Goal: Information Seeking & Learning: Find contact information

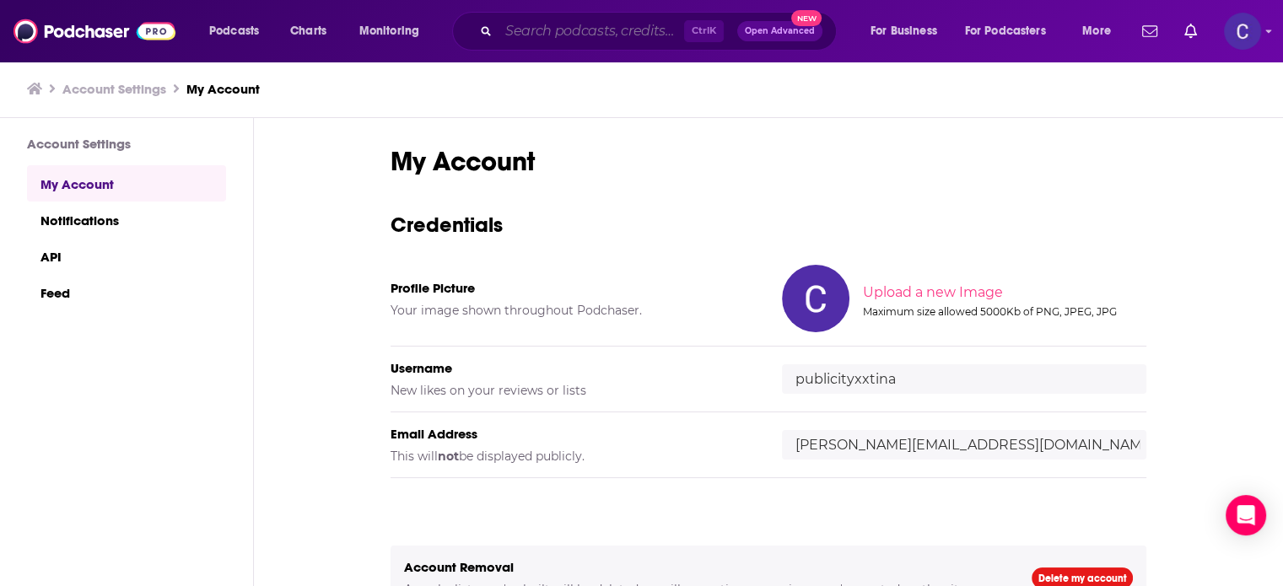
click at [564, 37] on input "Search podcasts, credits, & more..." at bounding box center [592, 31] width 186 height 27
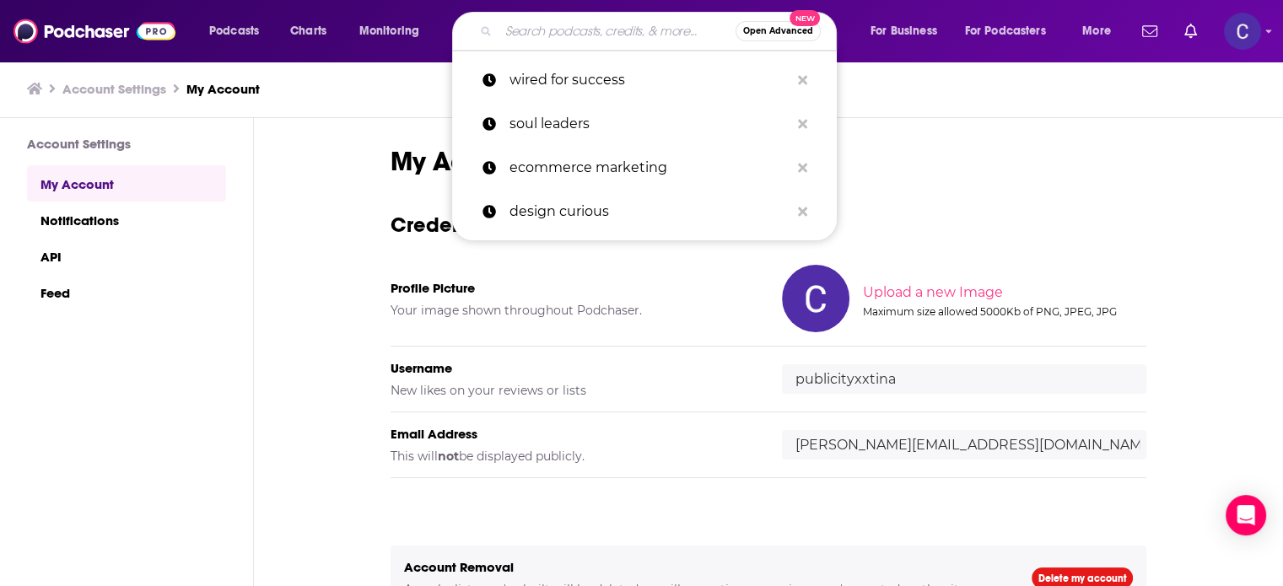
paste input "Coach Business"
type input "Coach Business"
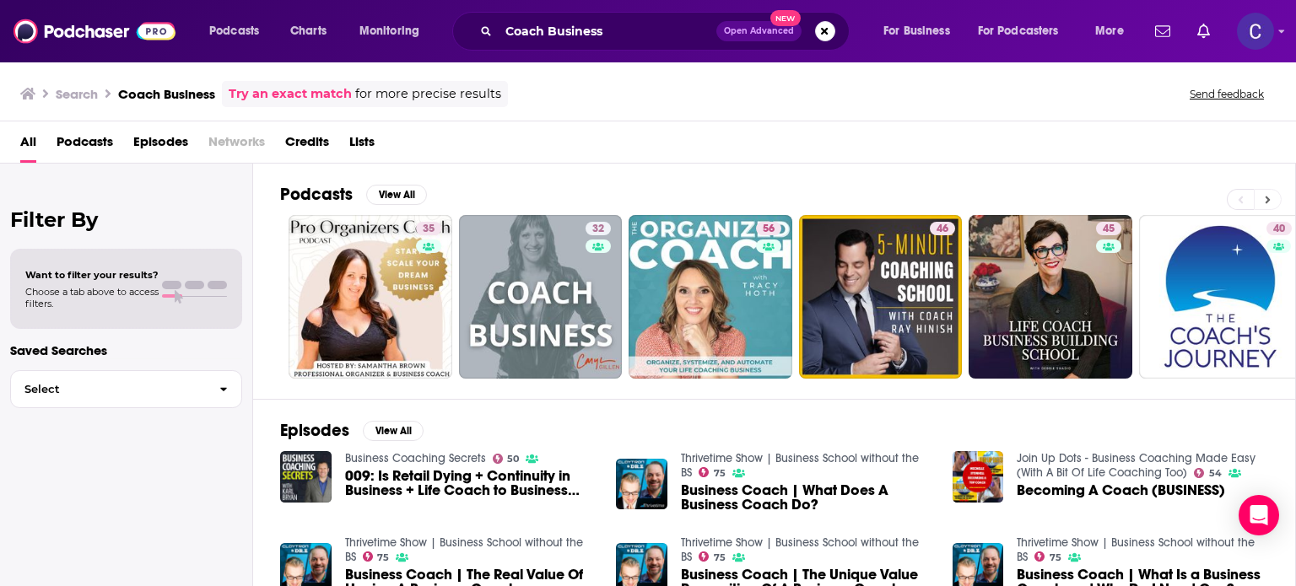
click at [1269, 196] on button at bounding box center [1268, 199] width 28 height 21
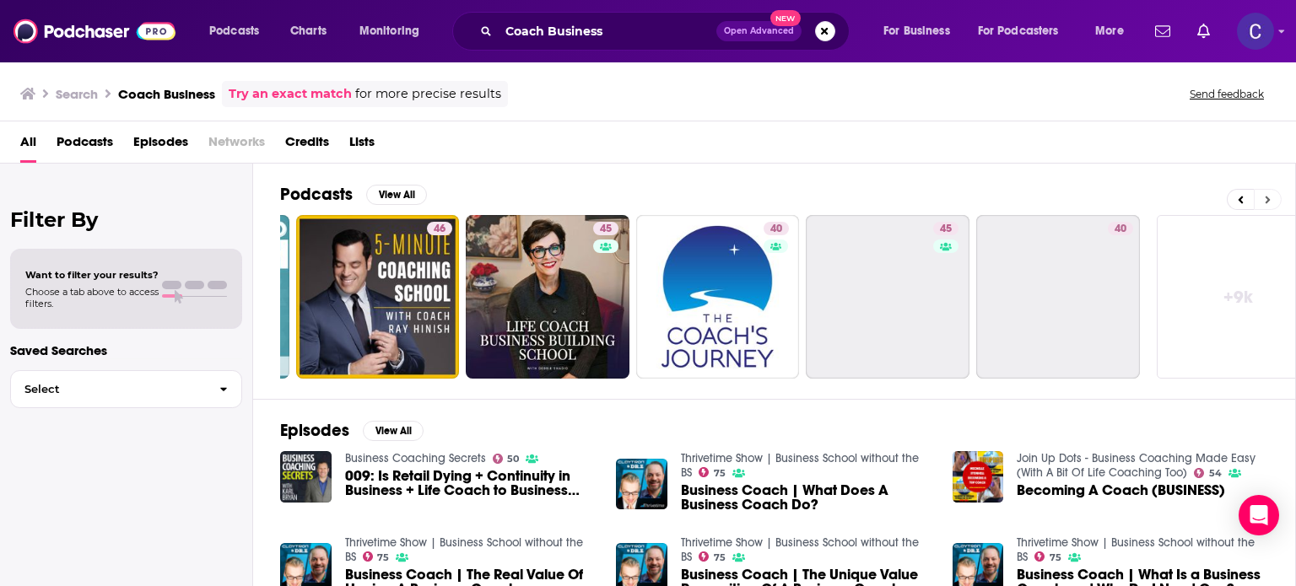
scroll to position [0, 533]
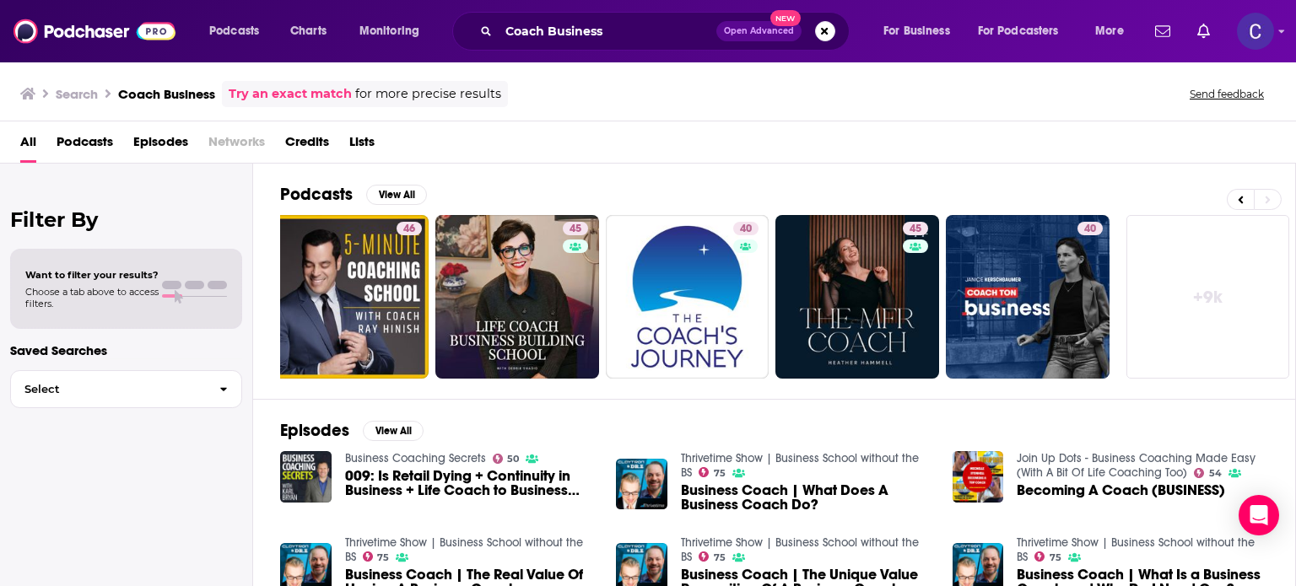
click at [1202, 293] on link "+ 9k" at bounding box center [1208, 297] width 164 height 164
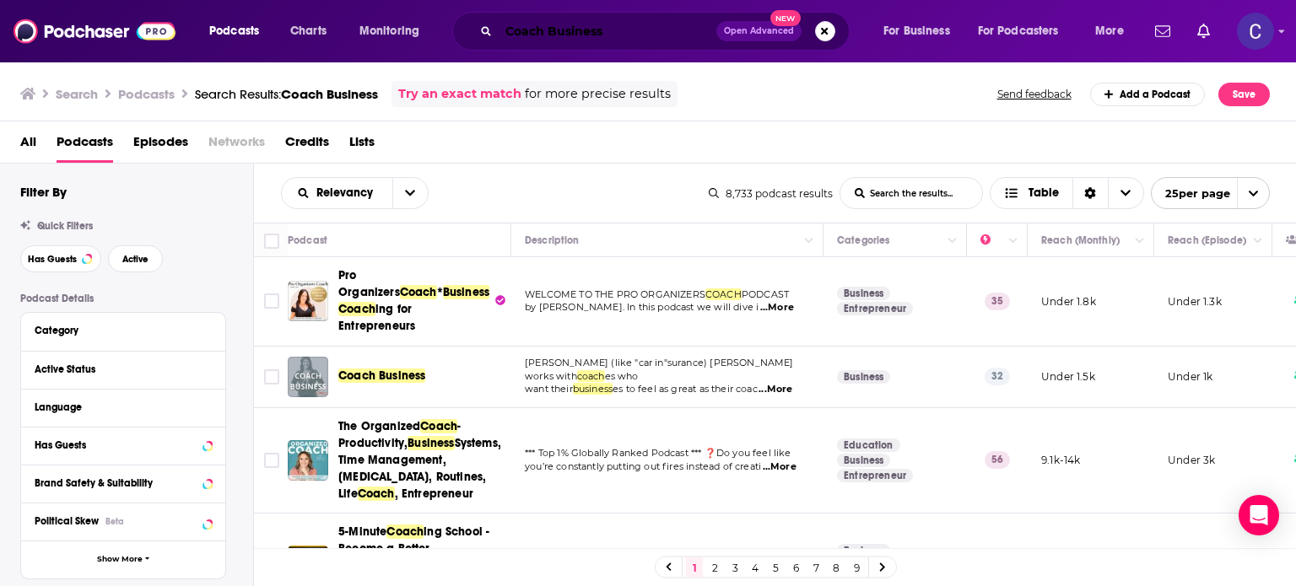
drag, startPoint x: 621, startPoint y: 40, endPoint x: 630, endPoint y: 32, distance: 12.0
click at [621, 40] on input "Coach Business" at bounding box center [608, 31] width 218 height 27
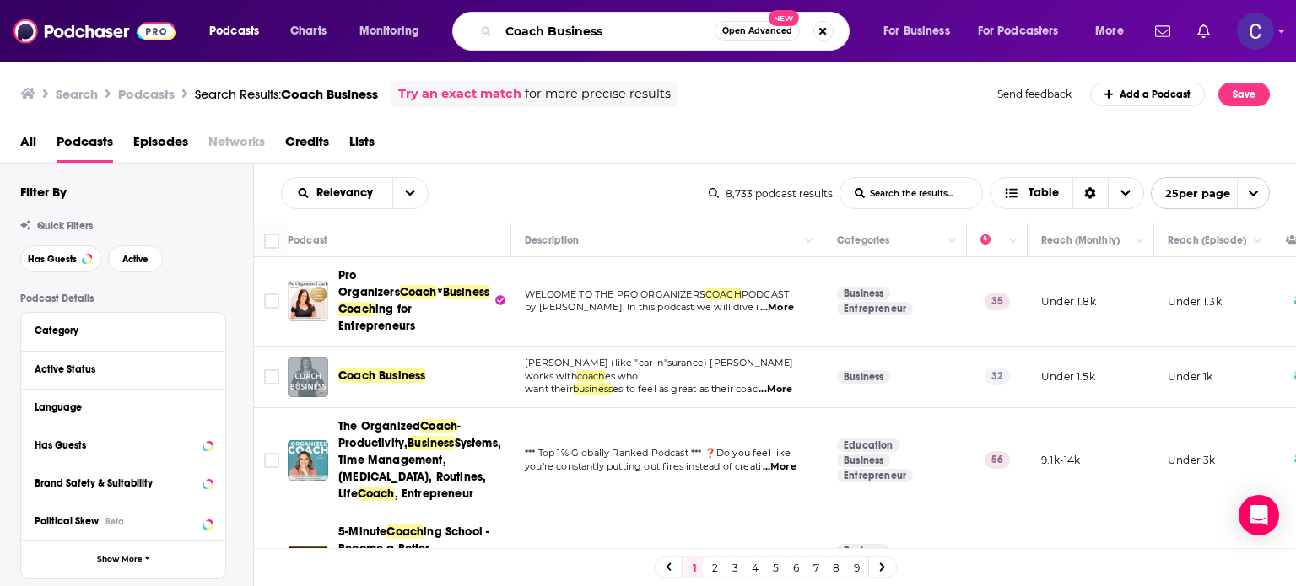
drag, startPoint x: 630, startPoint y: 32, endPoint x: 456, endPoint y: 33, distance: 173.8
click at [456, 33] on div "Coach Business Open Advanced New" at bounding box center [650, 31] width 397 height 39
paste input "Unstoppable You with Evelyn Kelly"
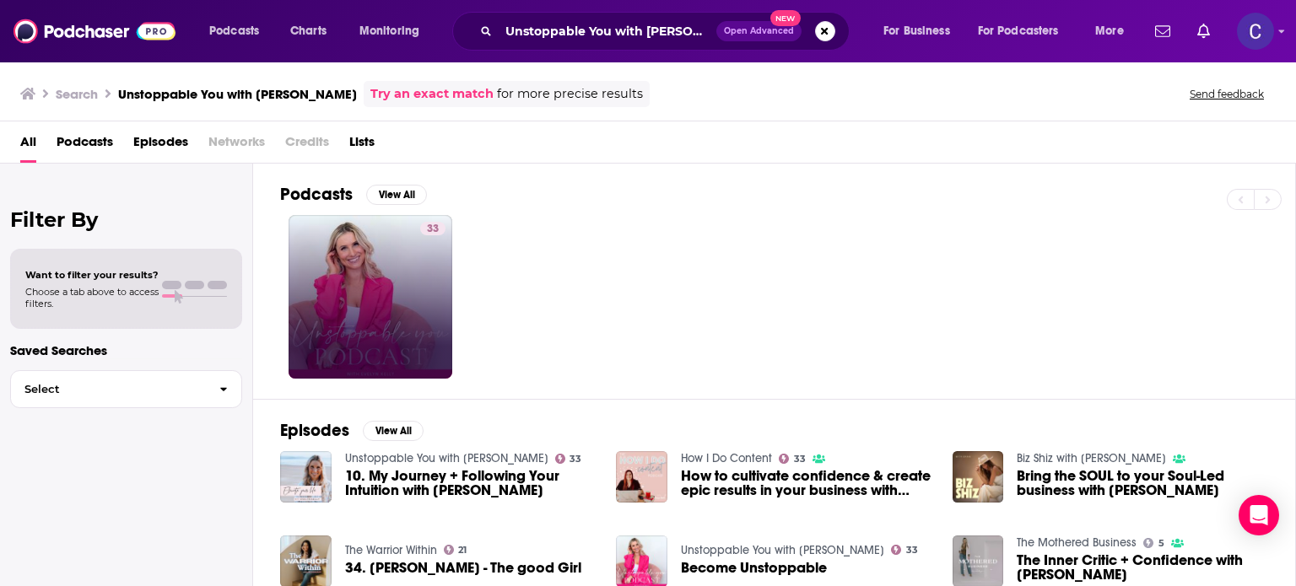
scroll to position [84, 0]
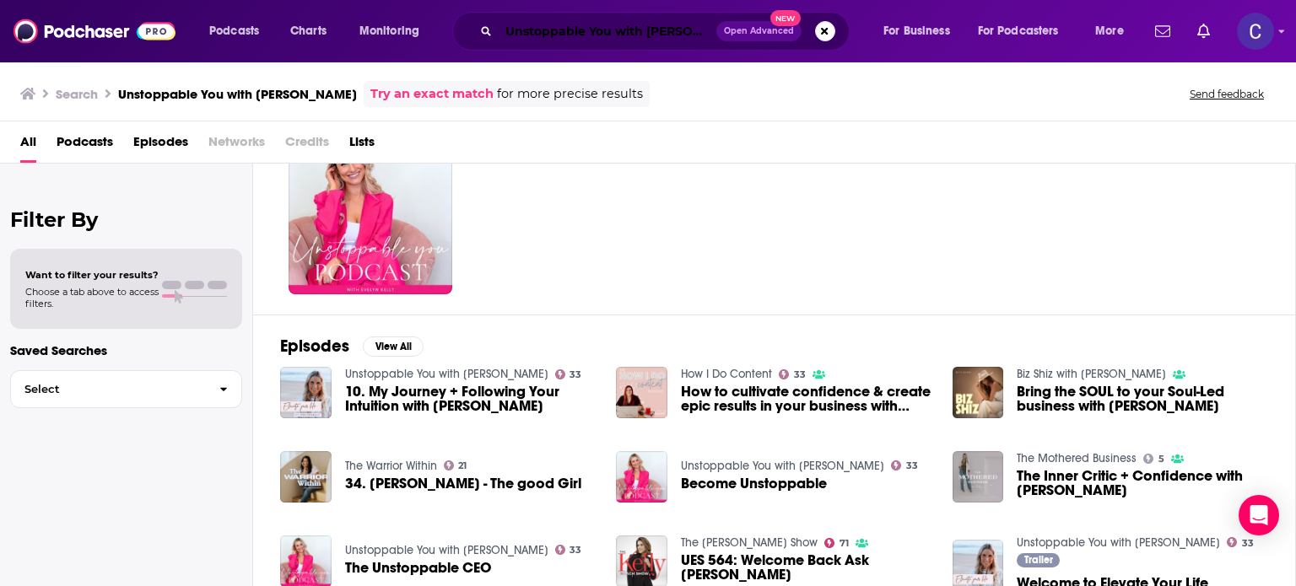
drag, startPoint x: 700, startPoint y: 26, endPoint x: 634, endPoint y: 34, distance: 66.2
click at [700, 26] on input "Unstoppable You with Evelyn Kelly" at bounding box center [608, 31] width 218 height 27
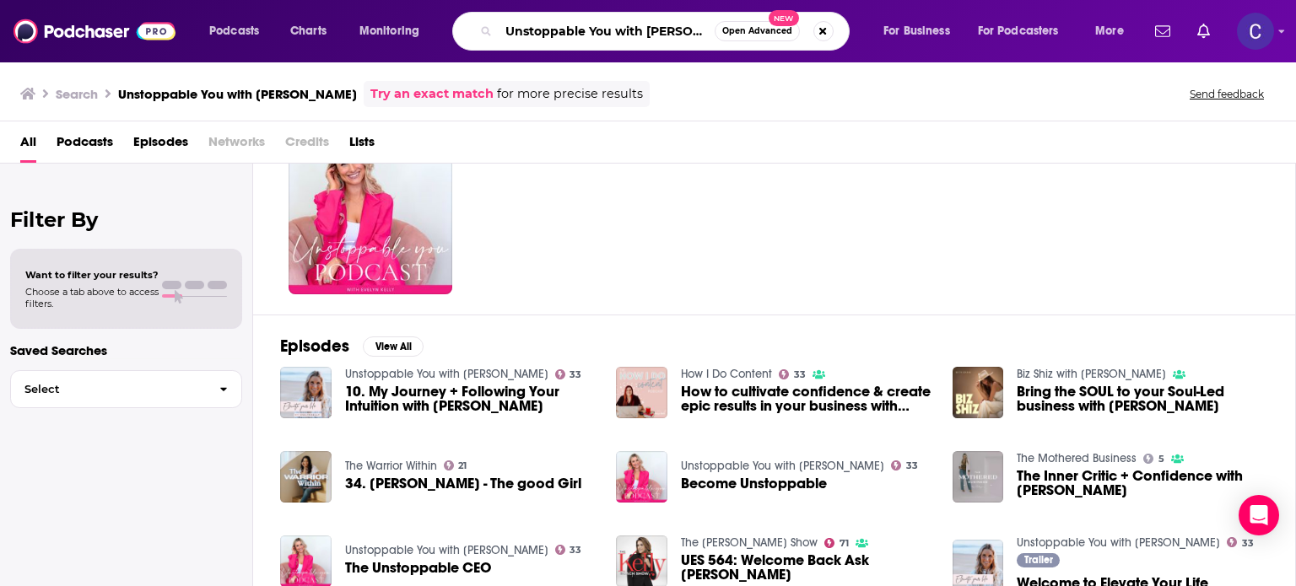
scroll to position [0, 13]
drag, startPoint x: 508, startPoint y: 30, endPoint x: 893, endPoint y: 31, distance: 385.6
click at [893, 31] on div "Podcasts Charts Monitoring Unstoppable You with Evelyn Kelly Open Advanced New …" at bounding box center [668, 31] width 942 height 39
paste input "Raise Your Visibility Online"
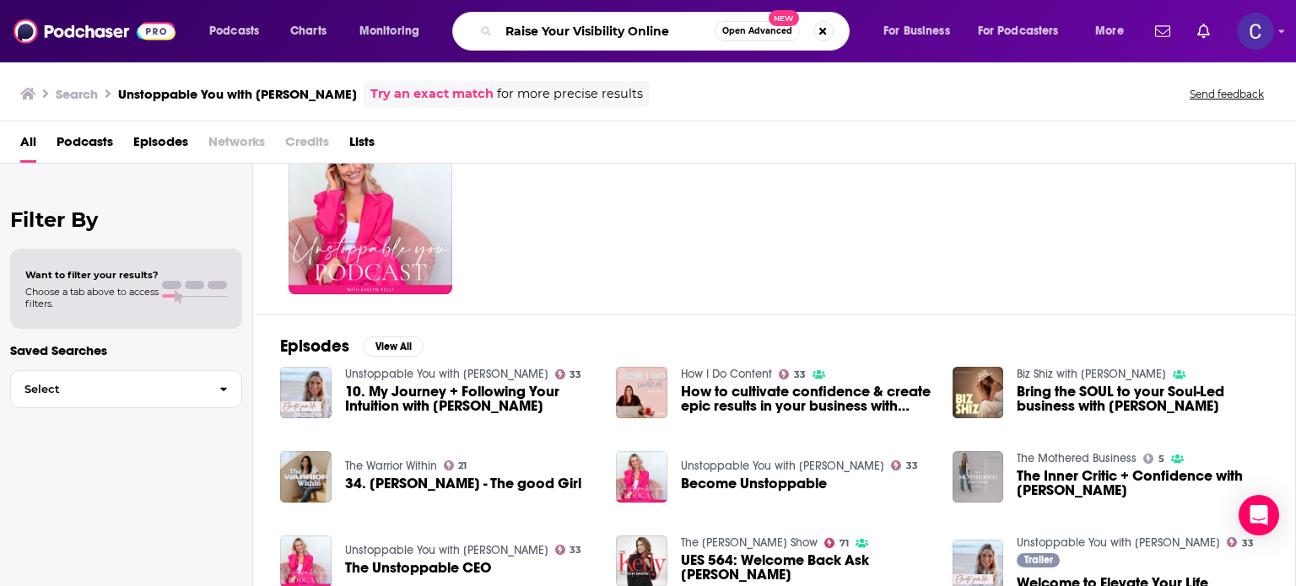
type input "Raise Your Visibility Online"
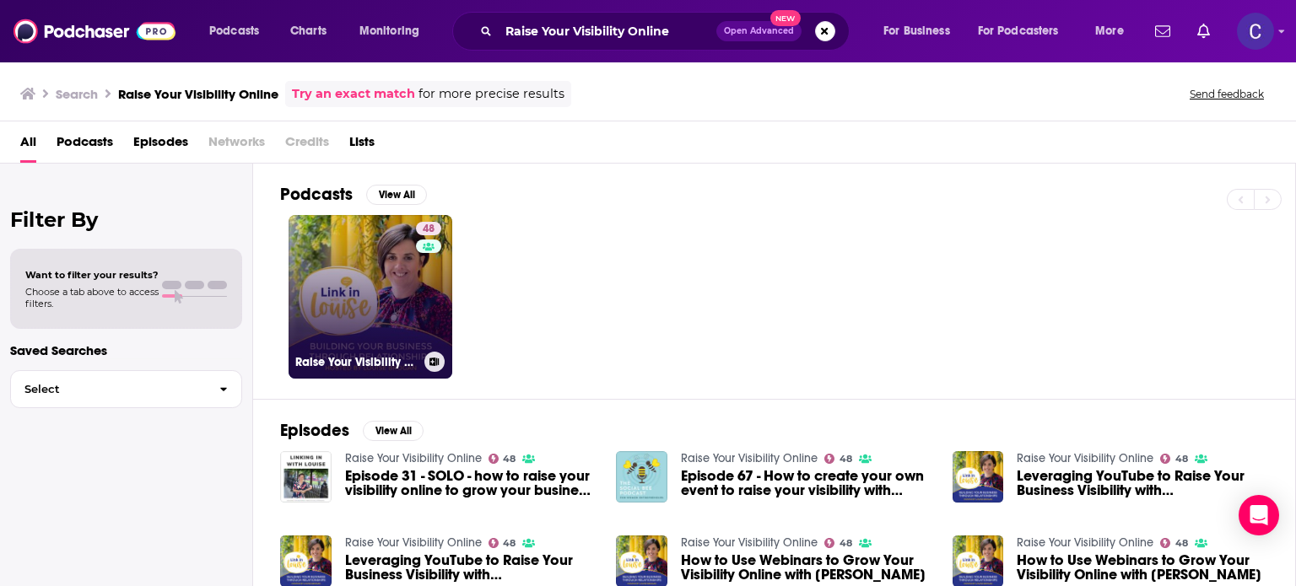
click at [409, 310] on link "48 Raise Your Visibility Online" at bounding box center [371, 297] width 164 height 164
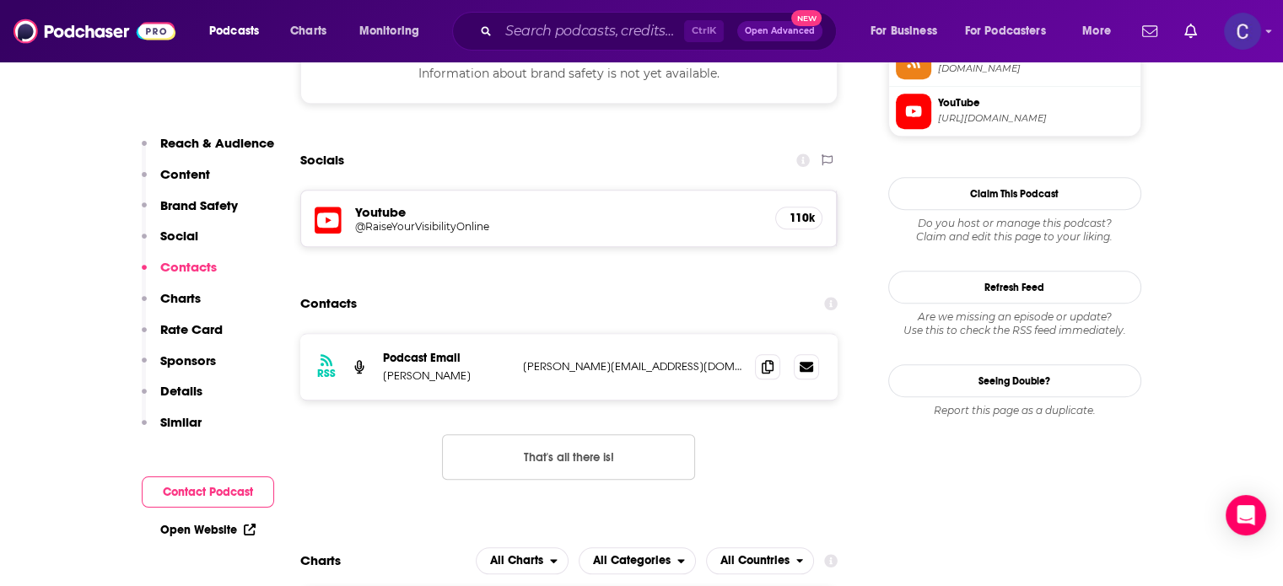
scroll to position [1772, 0]
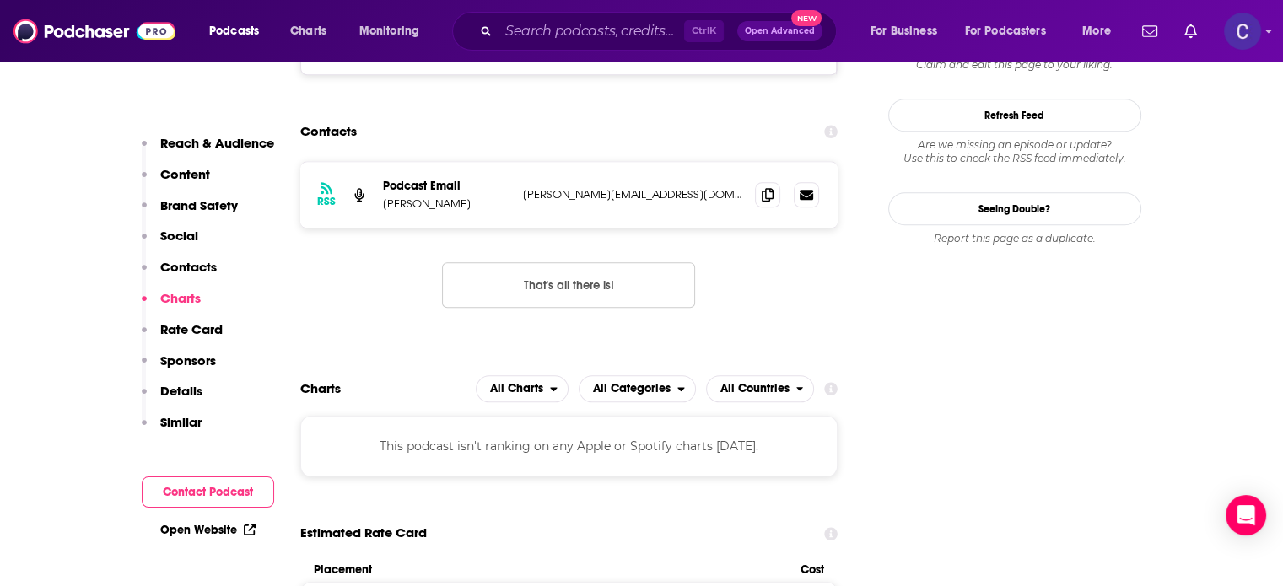
click at [747, 162] on div "RSS Podcast Email Louise Brogan louise@socialbeeni.com louise@socialbeeni.com" at bounding box center [569, 195] width 538 height 66
drag, startPoint x: 775, startPoint y: 90, endPoint x: 777, endPoint y: 78, distance: 11.9
click at [775, 181] on span at bounding box center [767, 193] width 25 height 25
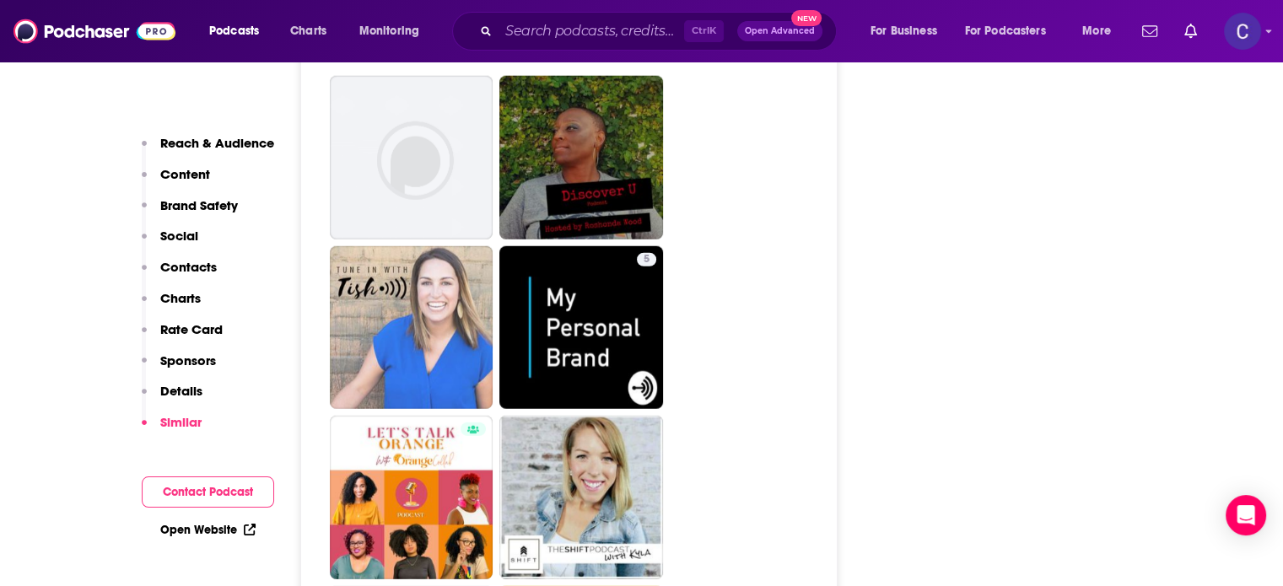
scroll to position [4809, 0]
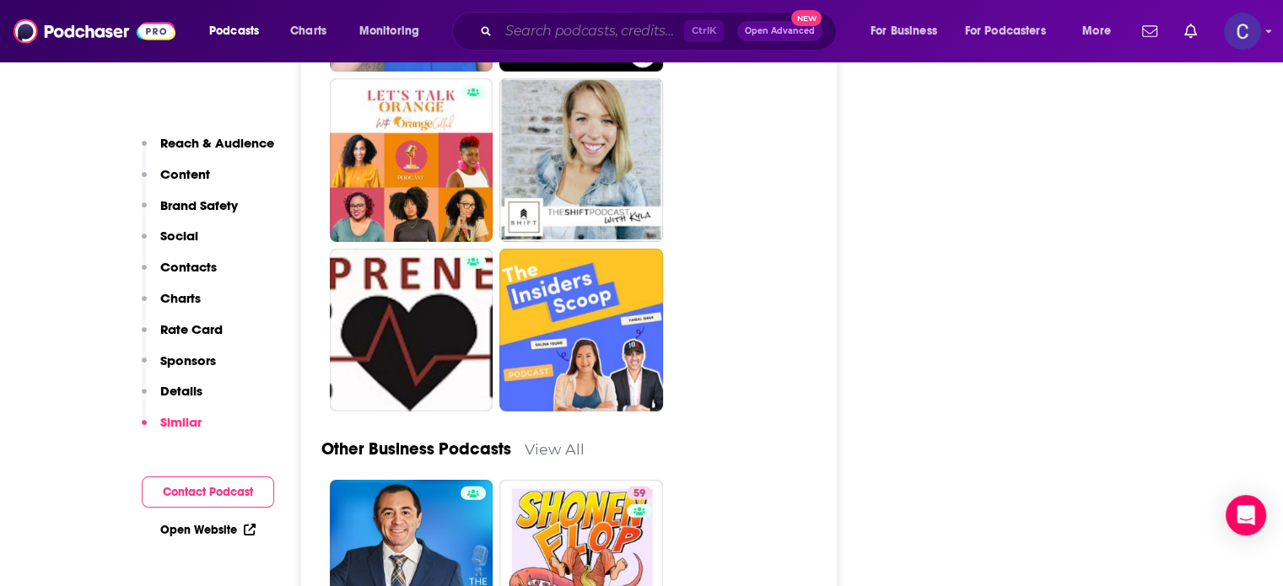
click at [584, 34] on input "Search podcasts, credits, & more..." at bounding box center [592, 31] width 186 height 27
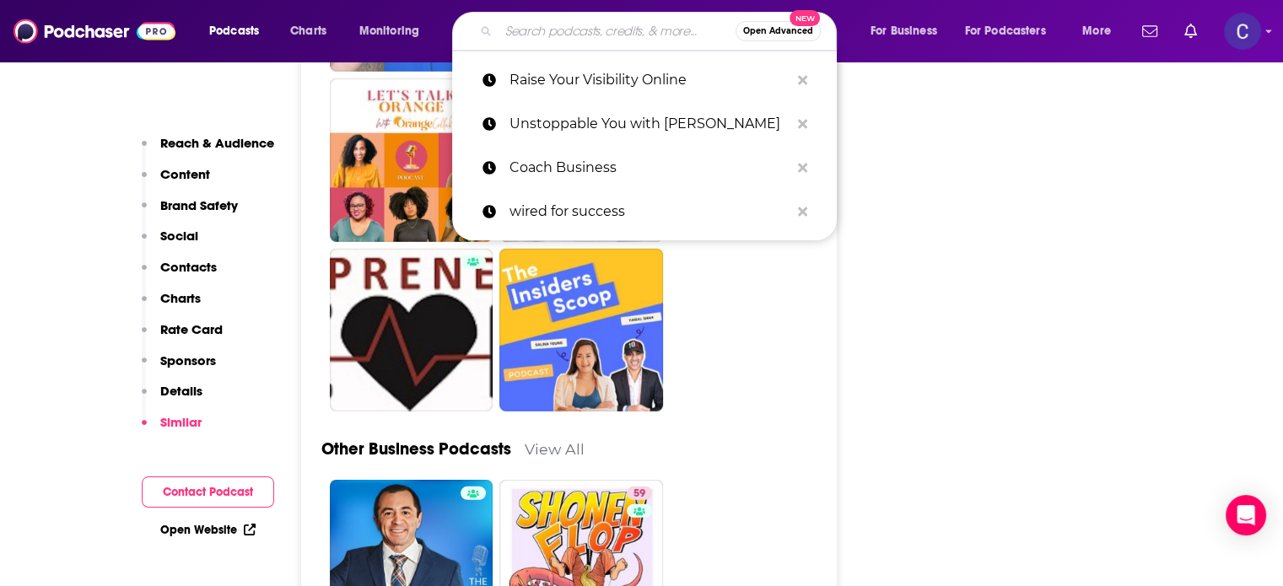
paste input "Vibrant Visibility"
type input "Vibrant Visibility"
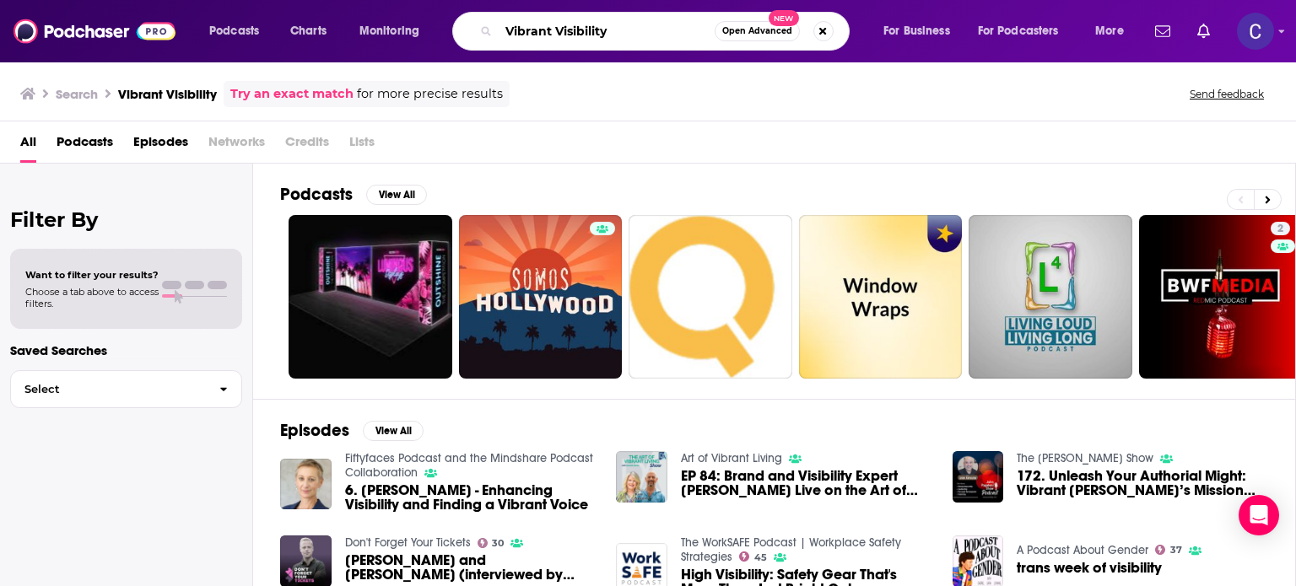
click at [654, 39] on input "Vibrant Visibility" at bounding box center [607, 31] width 216 height 27
type input "Vibrant Visibility shawne arceneaux"
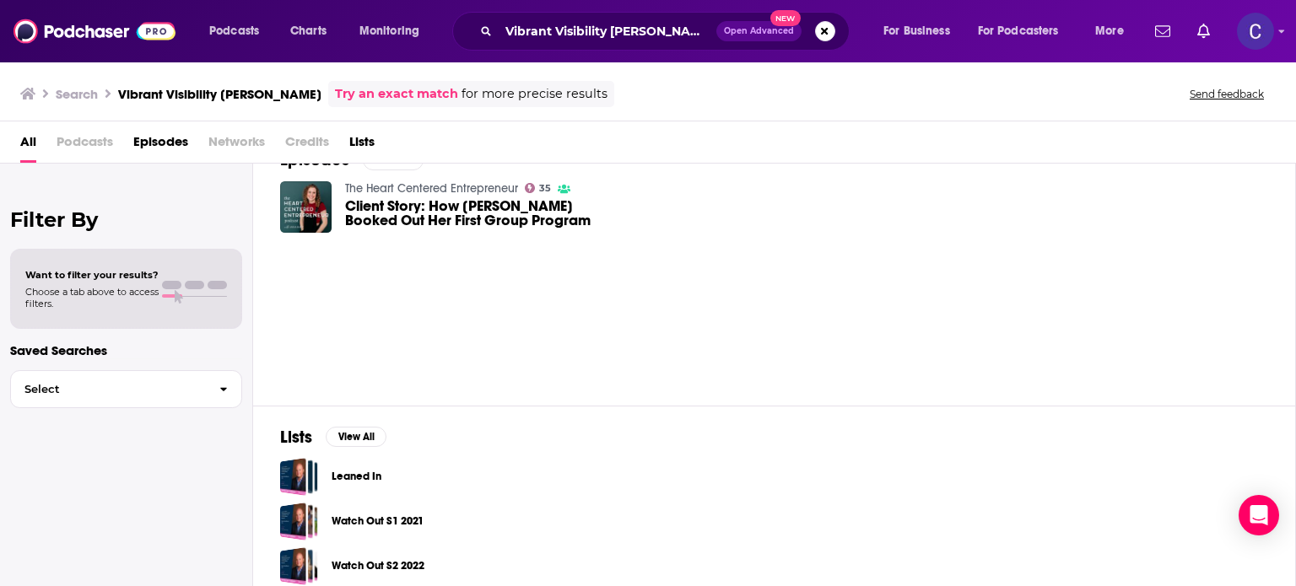
scroll to position [51, 0]
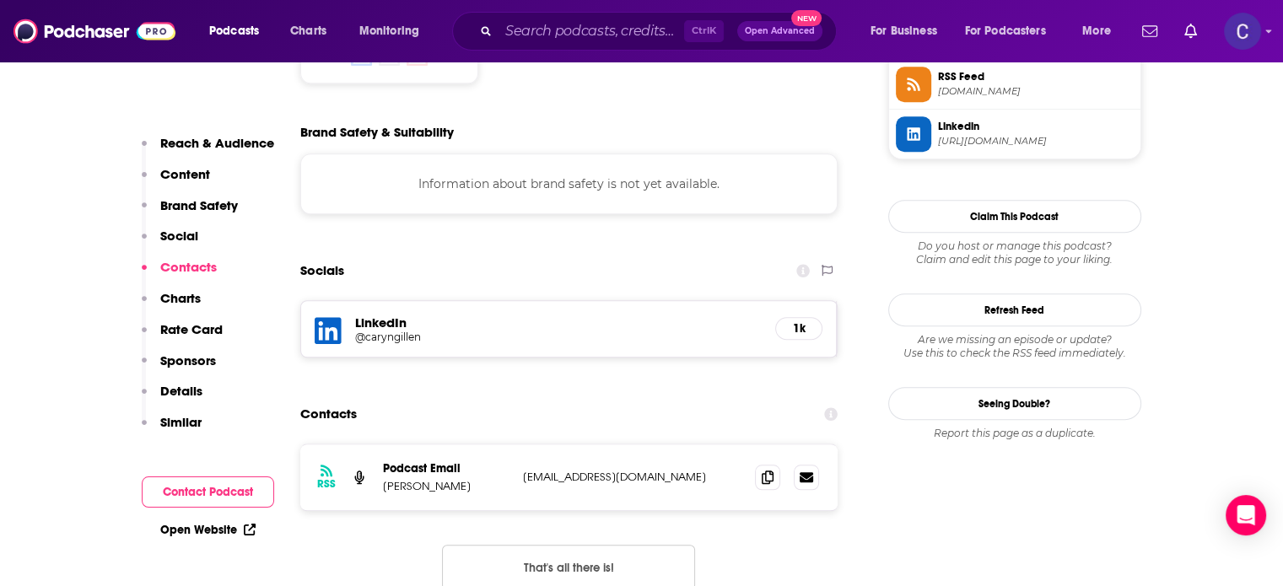
scroll to position [1519, 0]
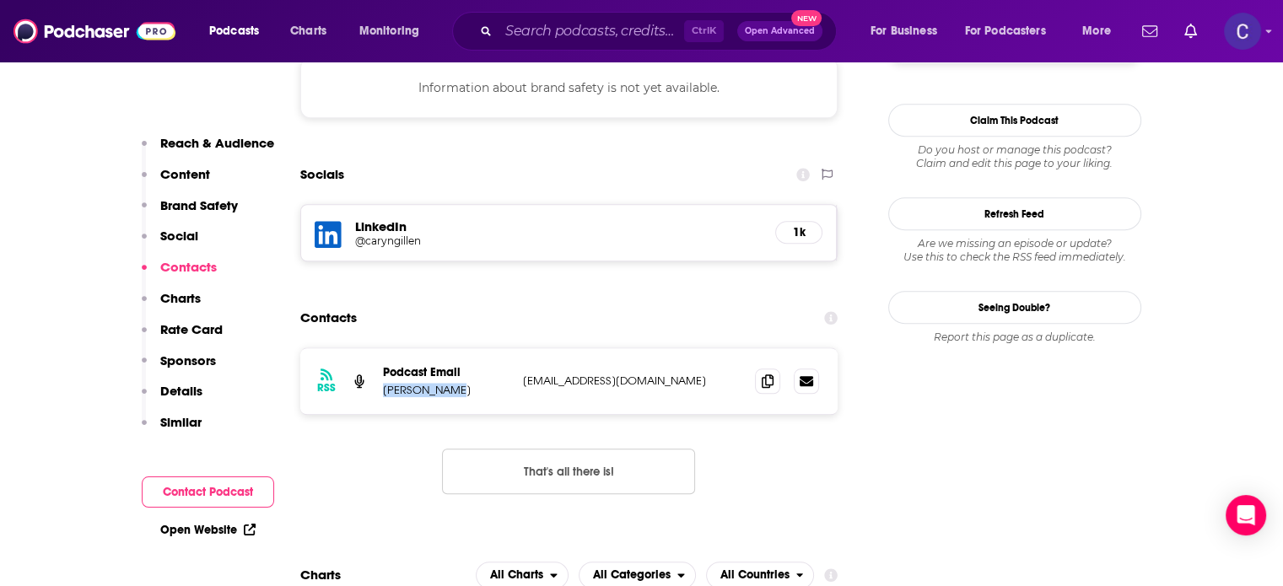
drag, startPoint x: 381, startPoint y: 346, endPoint x: 459, endPoint y: 353, distance: 77.9
click at [459, 353] on div "RSS Podcast Email Caryn Gillen support@caryngillen.com support@caryngillen.com" at bounding box center [569, 381] width 538 height 66
click at [767, 374] on icon at bounding box center [768, 380] width 12 height 13
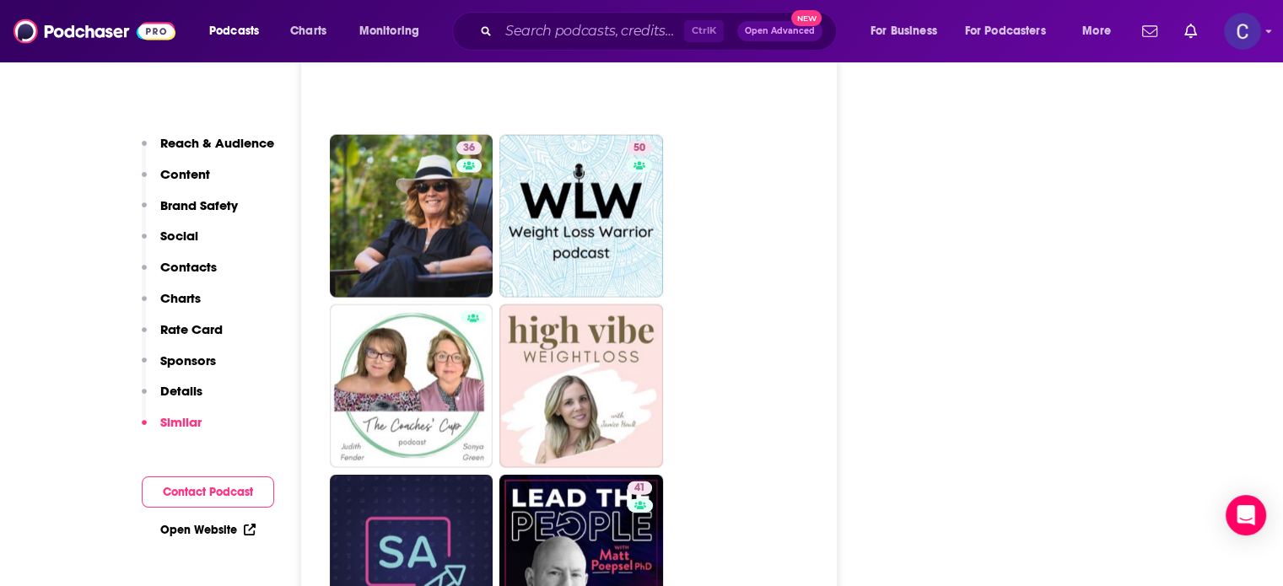
scroll to position [3712, 0]
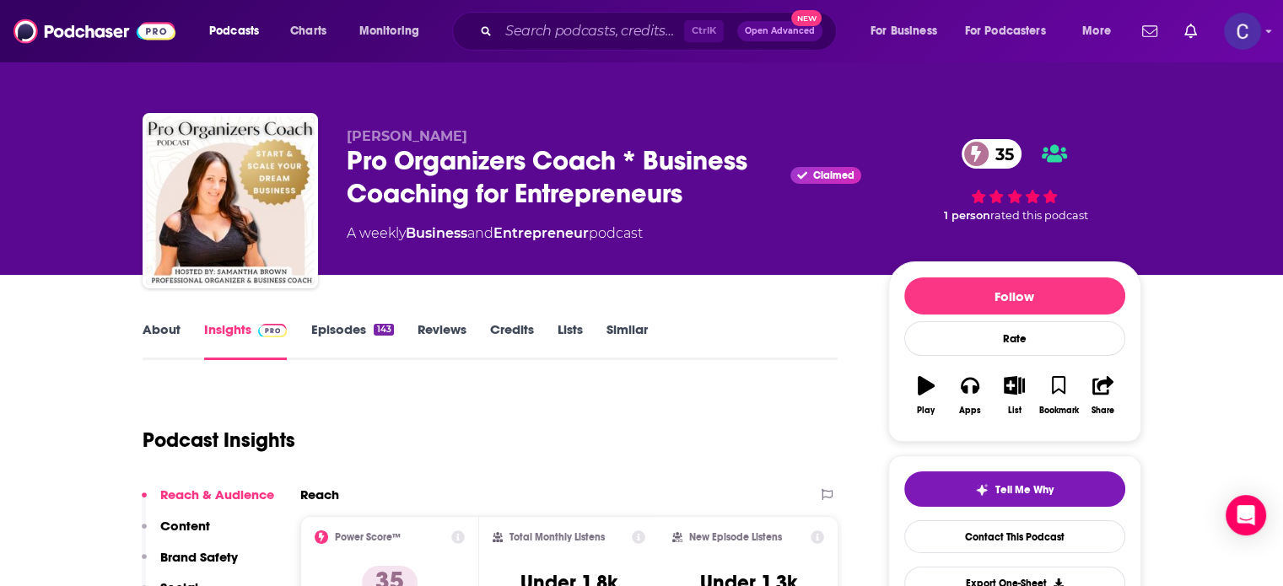
click at [157, 329] on link "About" at bounding box center [162, 340] width 38 height 39
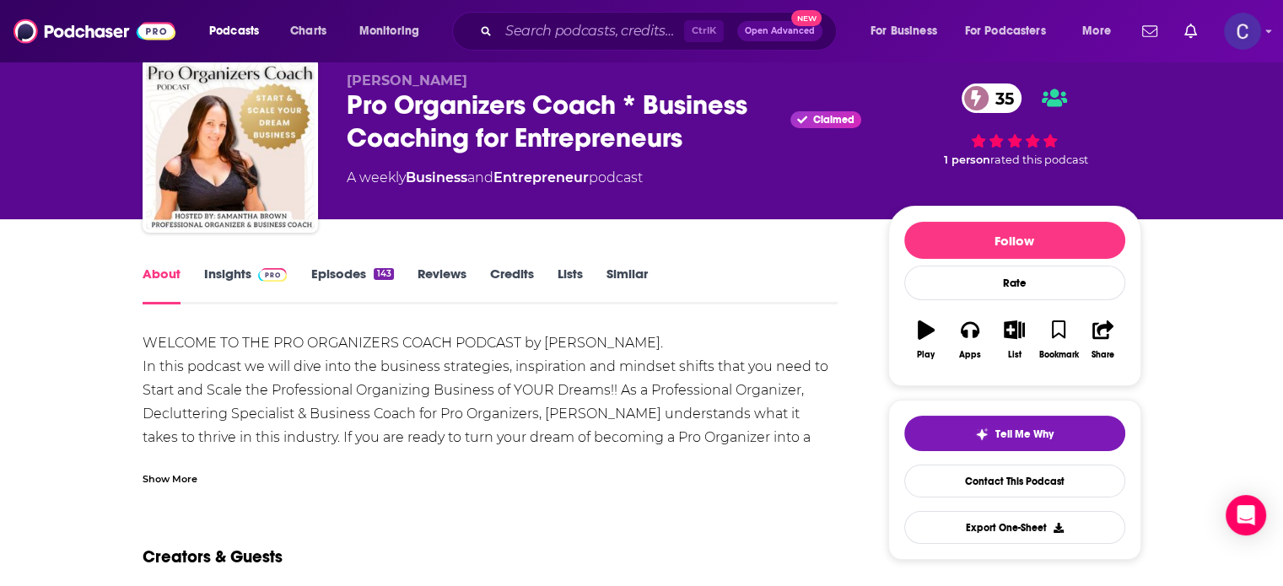
scroll to position [84, 0]
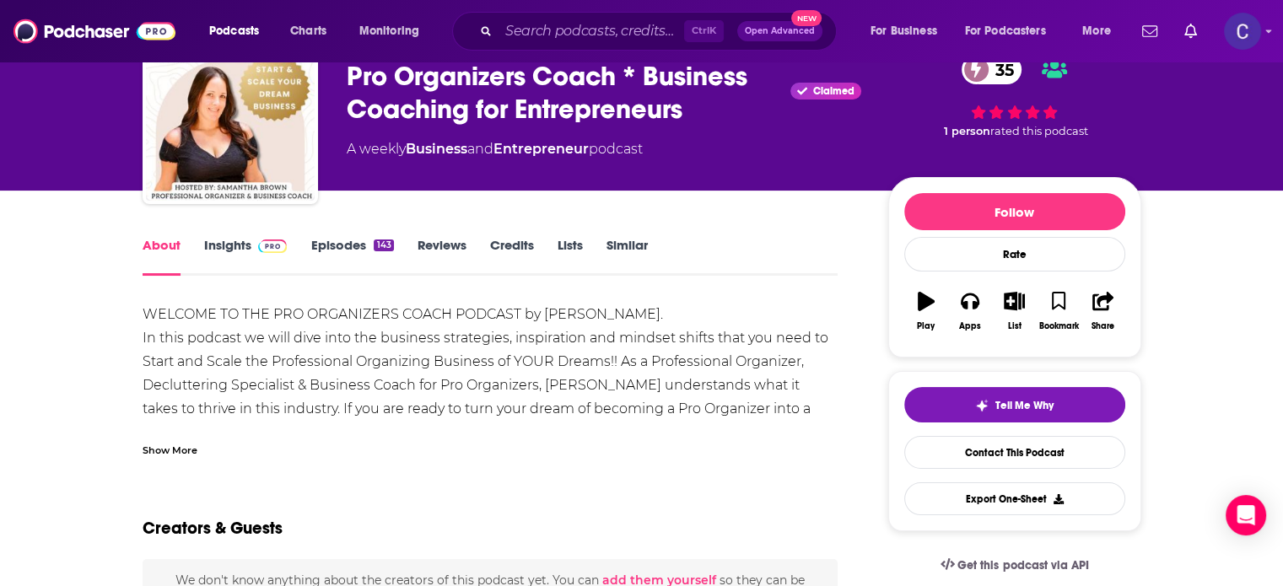
click at [334, 241] on link "Episodes 143" at bounding box center [351, 256] width 83 height 39
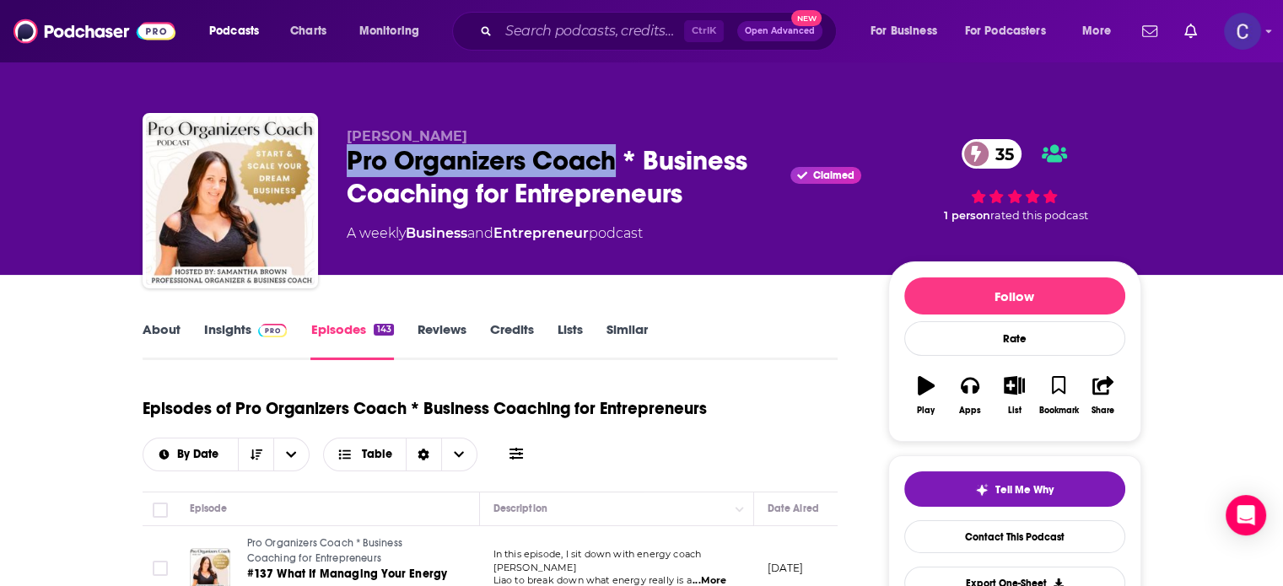
drag, startPoint x: 348, startPoint y: 157, endPoint x: 616, endPoint y: 162, distance: 267.5
click at [616, 162] on div "Pro Organizers Coach * Business Coaching for Entrepreneurs Claimed 35" at bounding box center [604, 177] width 515 height 66
copy h2 "Pro Organizers Coach"
click at [223, 333] on link "Insights" at bounding box center [246, 340] width 84 height 39
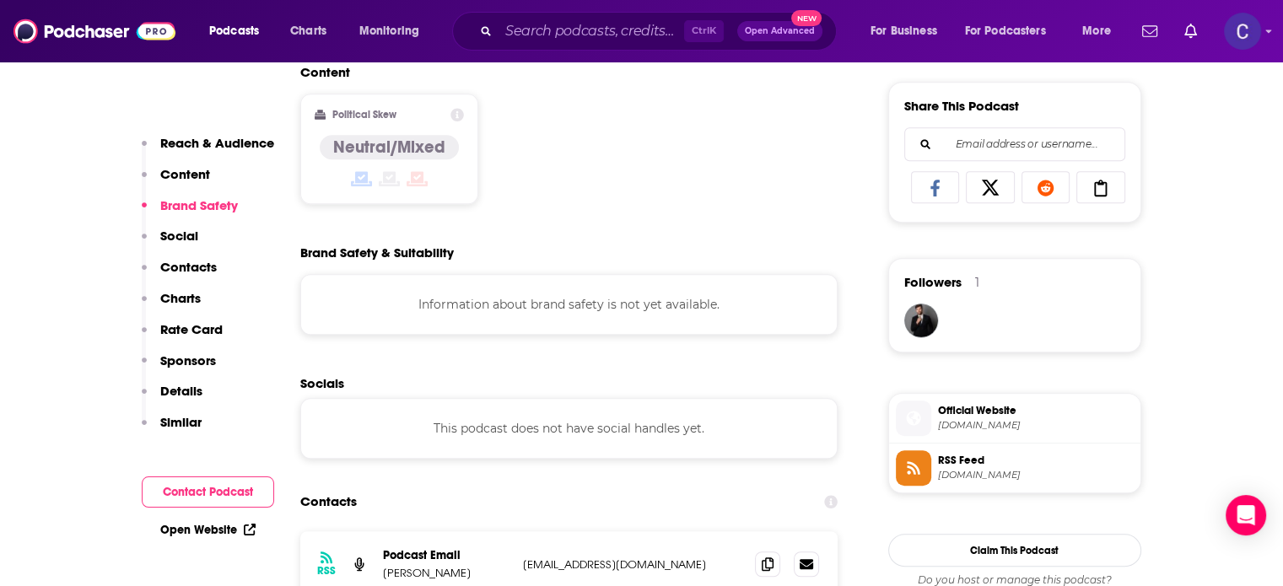
scroll to position [1097, 0]
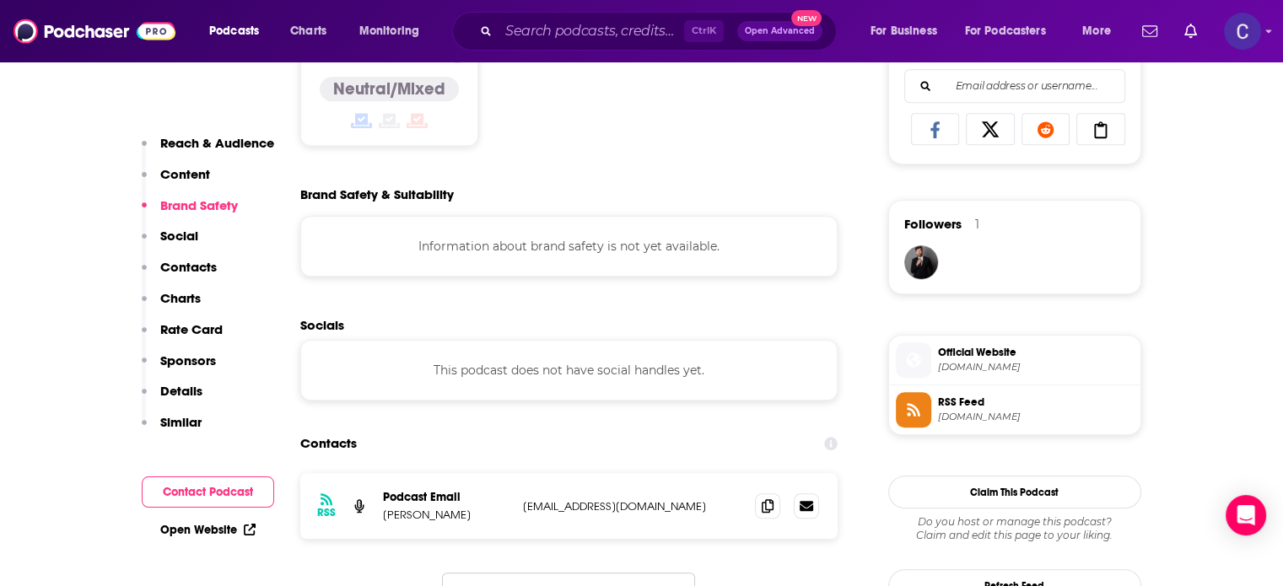
drag, startPoint x: 385, startPoint y: 515, endPoint x: 472, endPoint y: 521, distance: 87.9
click at [472, 521] on p "Samantha Brown" at bounding box center [446, 515] width 127 height 14
copy p "Samantha Brown"
click at [772, 510] on icon at bounding box center [768, 505] width 12 height 13
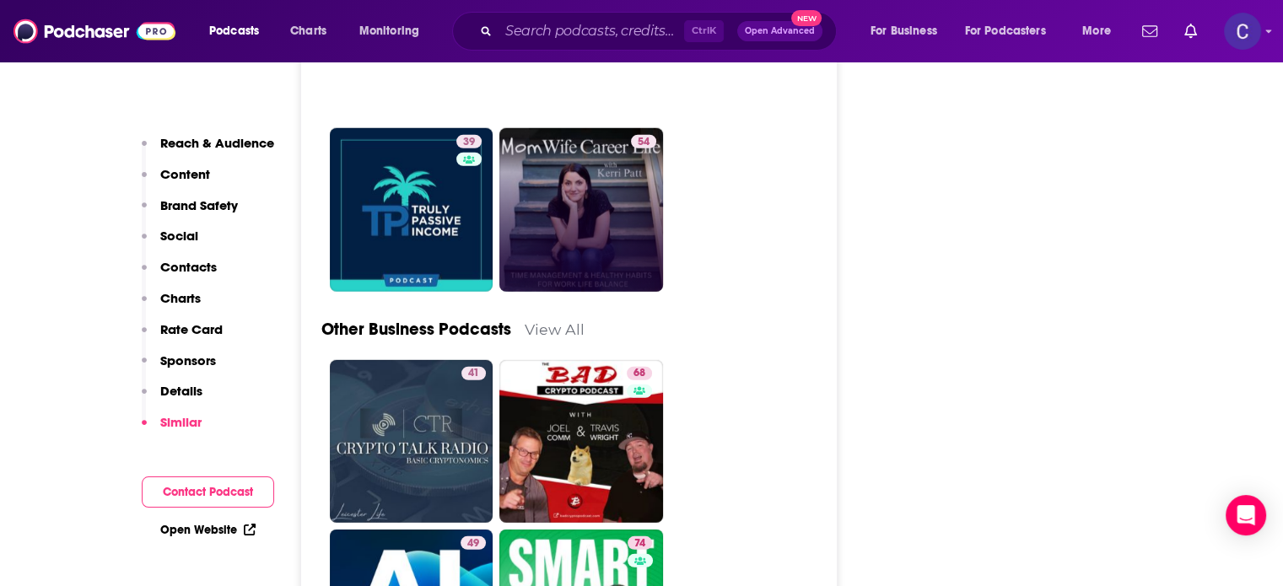
scroll to position [4724, 0]
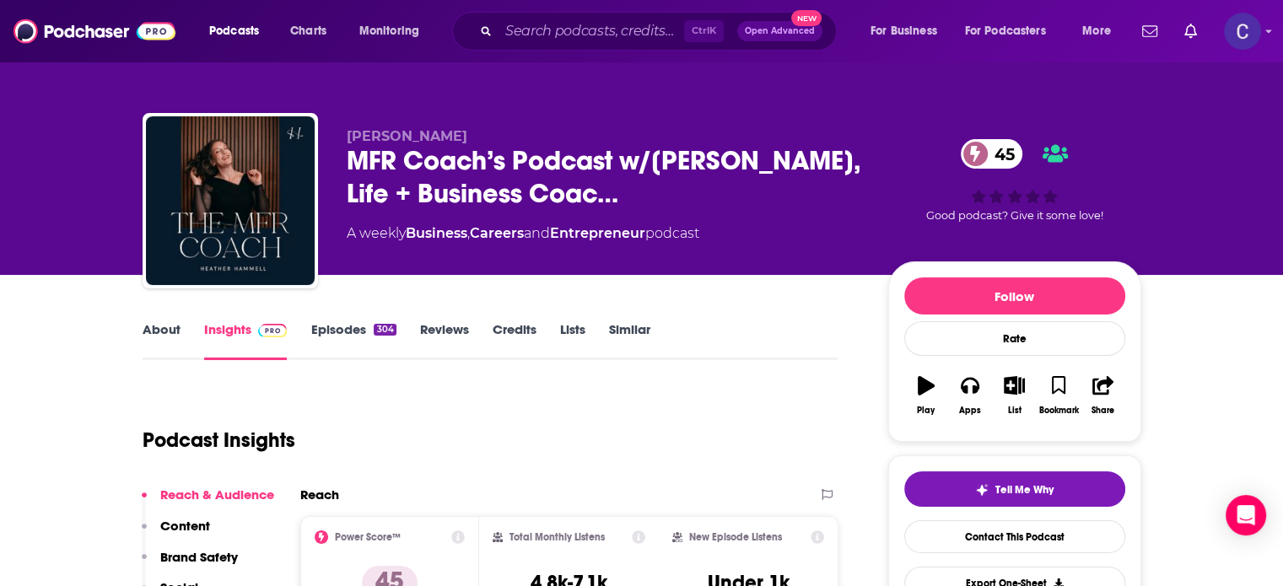
click at [151, 333] on link "About" at bounding box center [162, 340] width 38 height 39
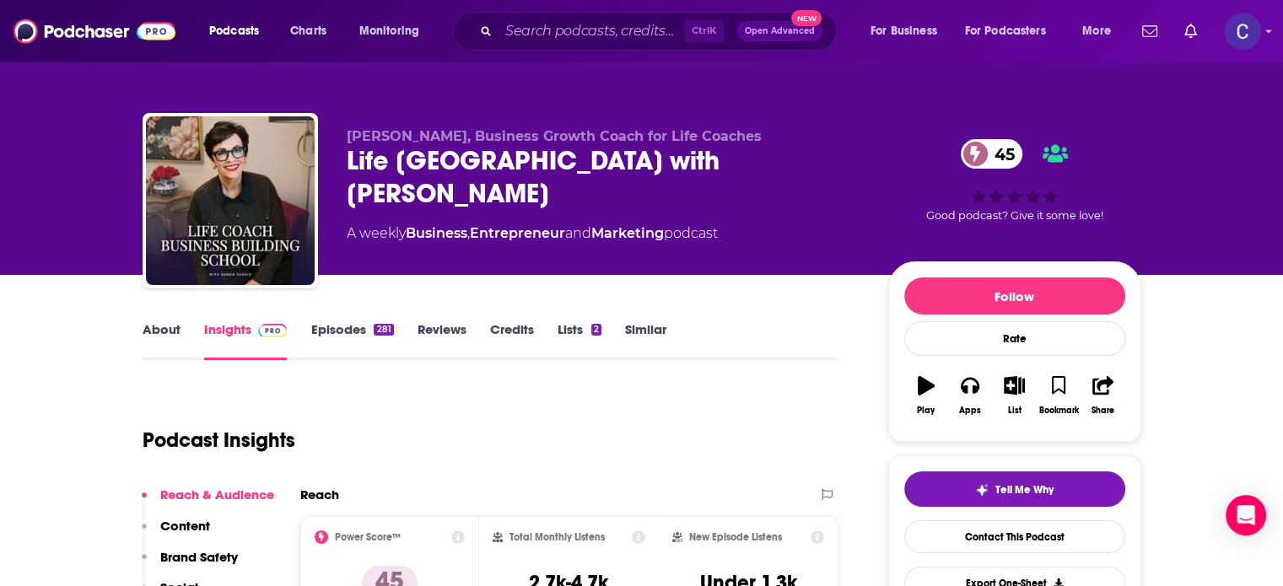
click at [163, 329] on link "About" at bounding box center [162, 340] width 38 height 39
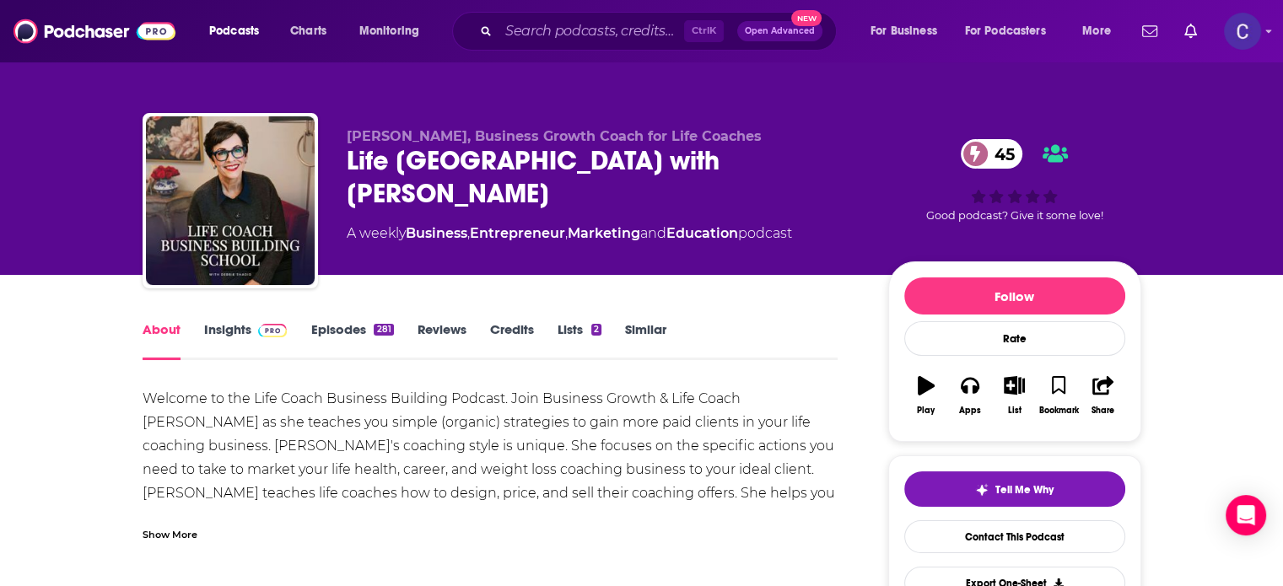
click at [352, 326] on link "Episodes 281" at bounding box center [351, 340] width 83 height 39
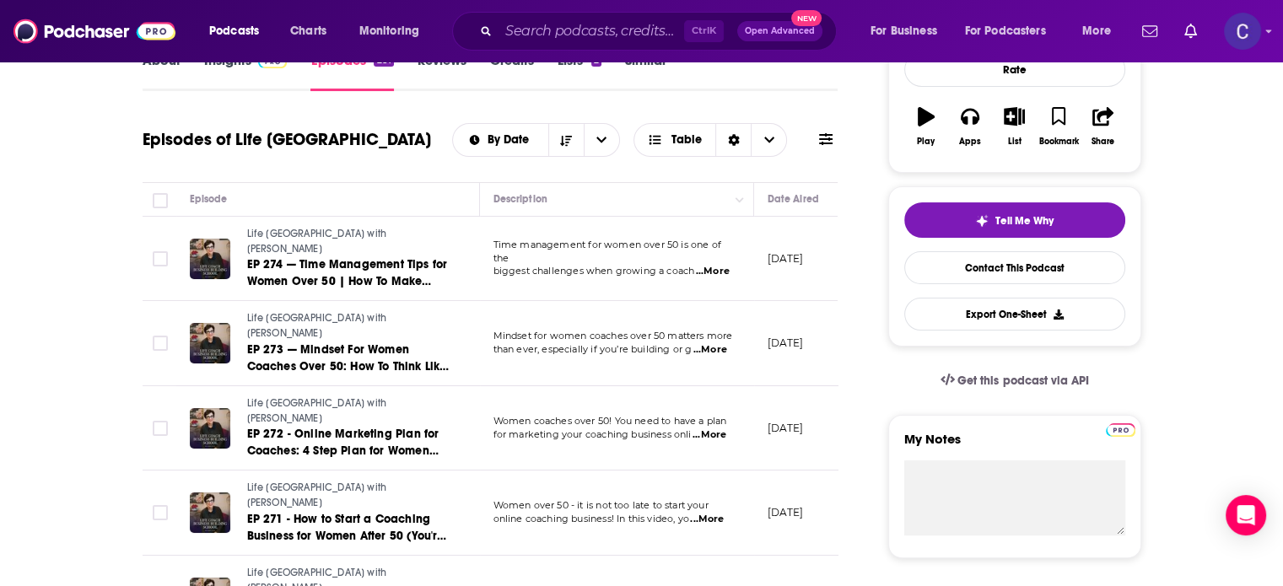
scroll to position [84, 0]
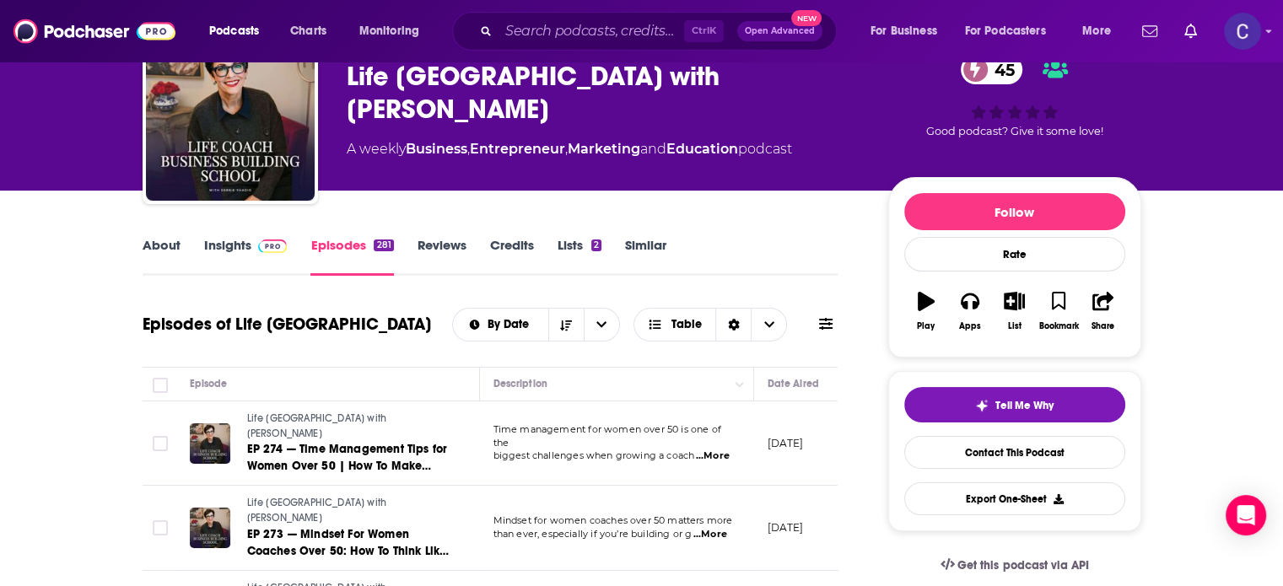
drag, startPoint x: 345, startPoint y: 72, endPoint x: 640, endPoint y: 126, distance: 300.2
click at [640, 126] on div "Debbie Shadid, Business Growth Coach for Life Coaches Life Coach Business Build…" at bounding box center [642, 120] width 999 height 182
copy h2 "Life Coach Business Building School with Debbie Shadid"
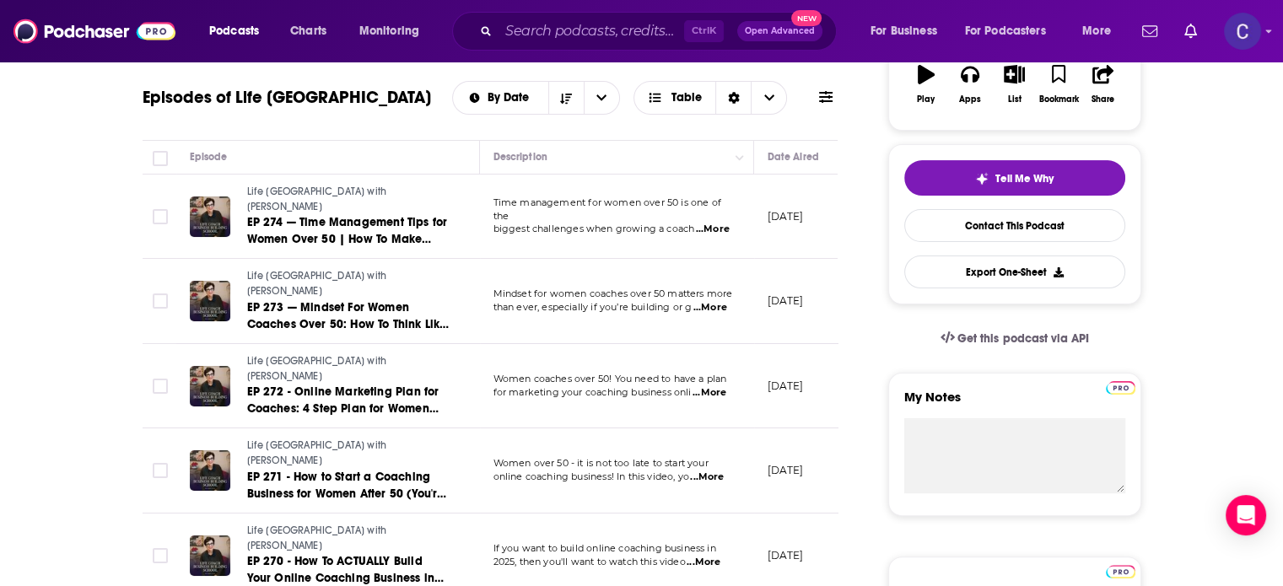
scroll to position [169, 0]
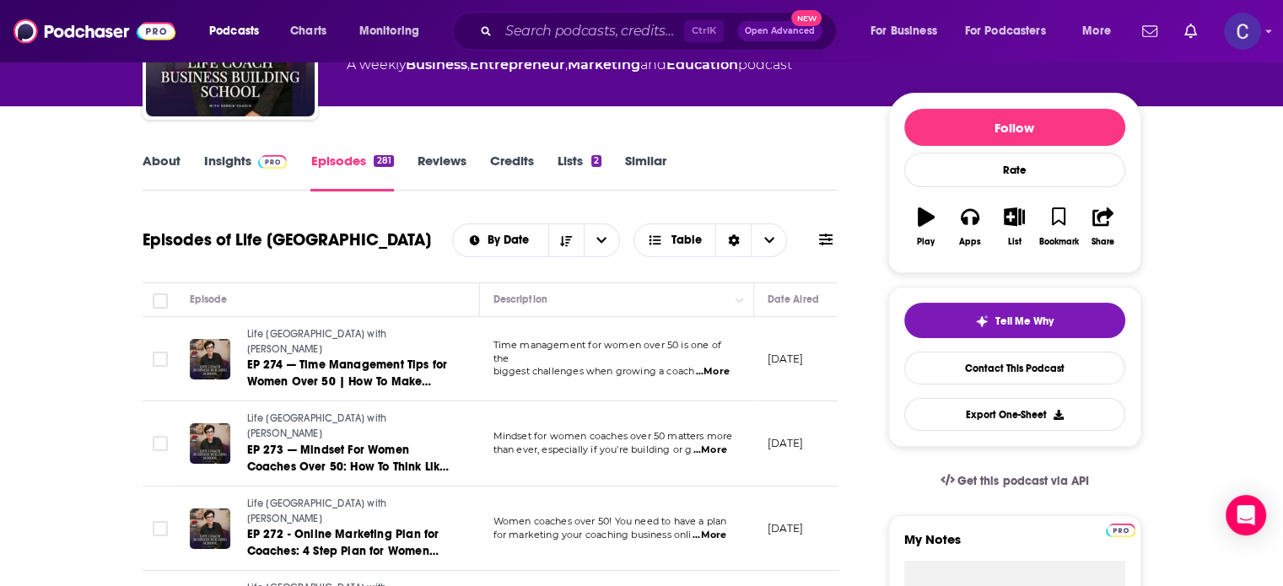
click at [247, 167] on link "Insights" at bounding box center [246, 172] width 84 height 39
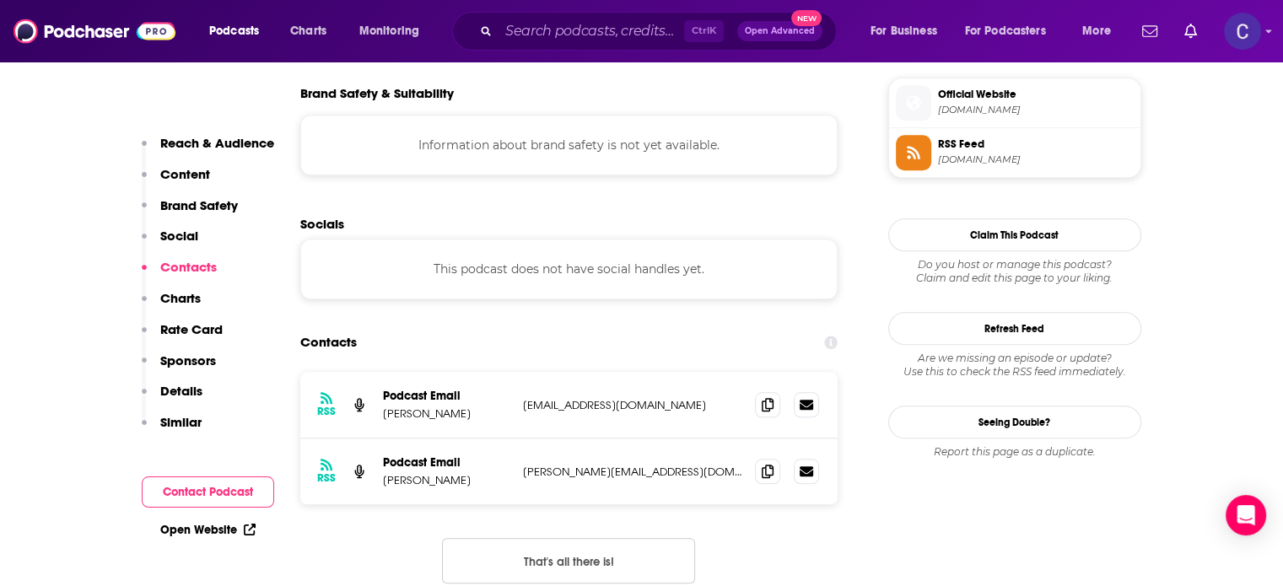
scroll to position [1519, 0]
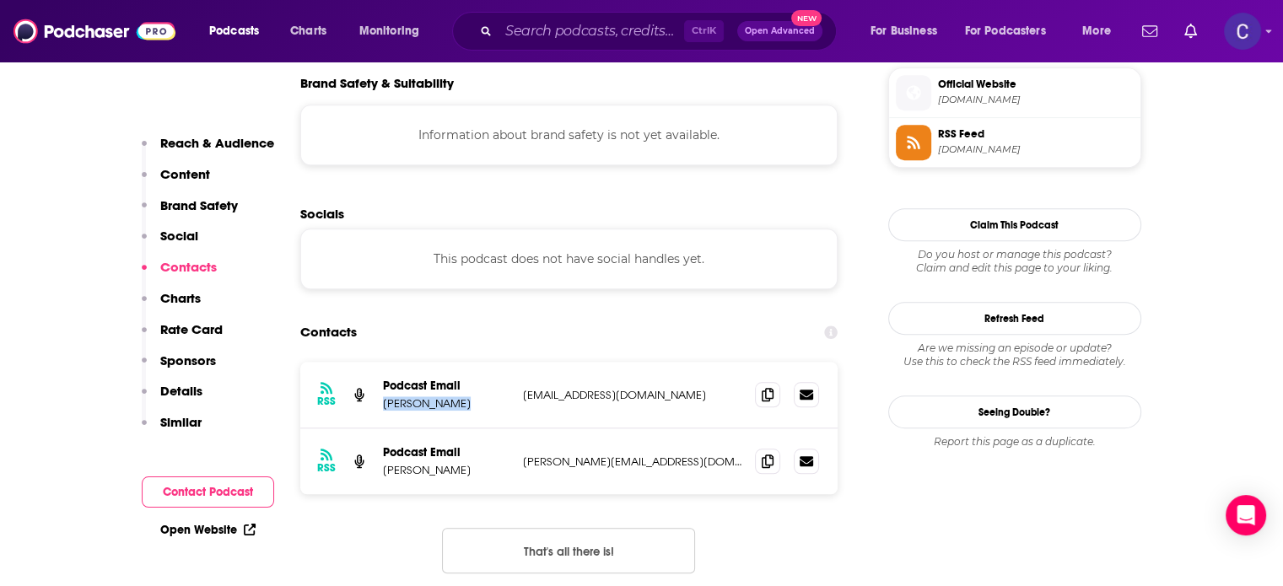
drag, startPoint x: 381, startPoint y: 321, endPoint x: 486, endPoint y: 322, distance: 104.6
click at [486, 397] on p "Debbie Shadid" at bounding box center [446, 404] width 127 height 14
copy p "Debbie Shadid"
click at [764, 387] on icon at bounding box center [768, 393] width 12 height 13
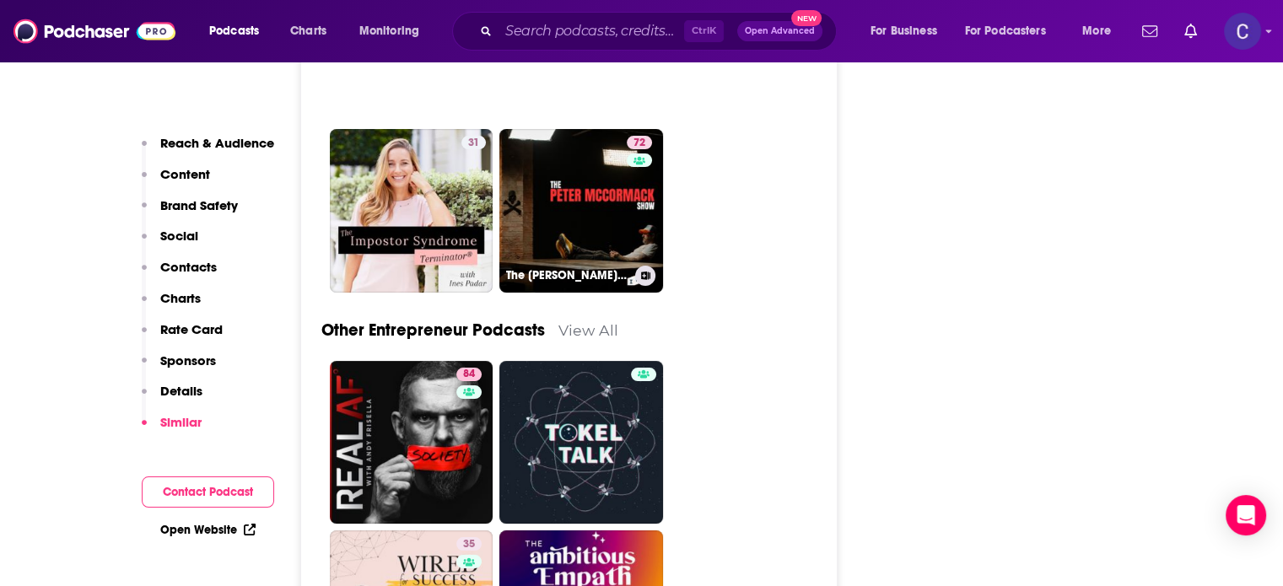
scroll to position [6665, 0]
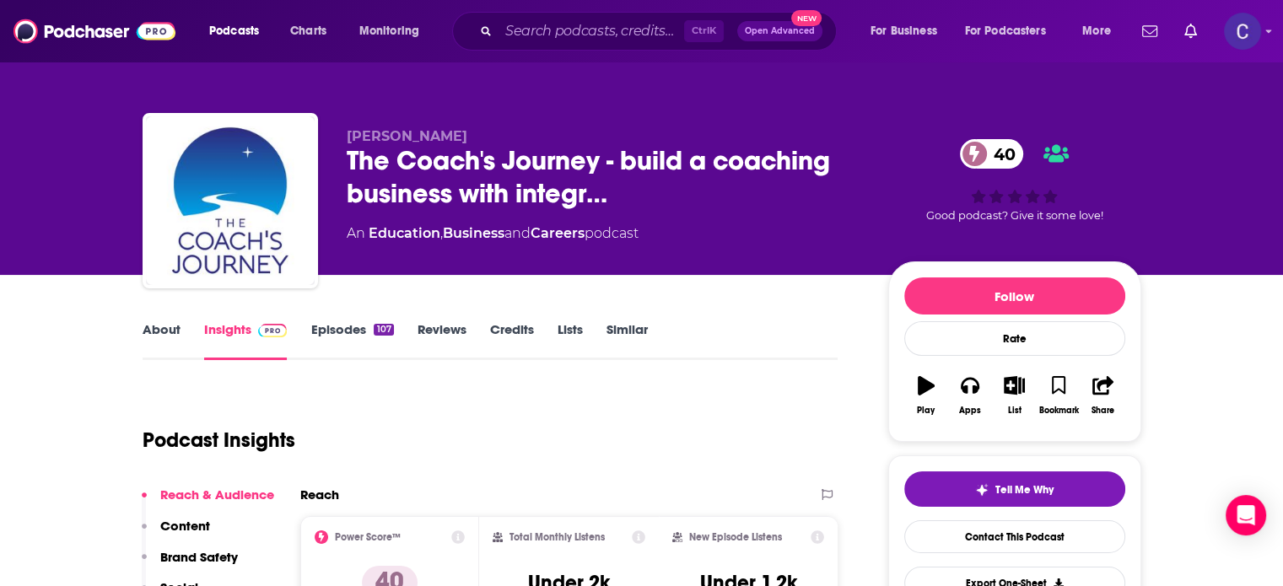
click at [165, 333] on link "About" at bounding box center [162, 340] width 38 height 39
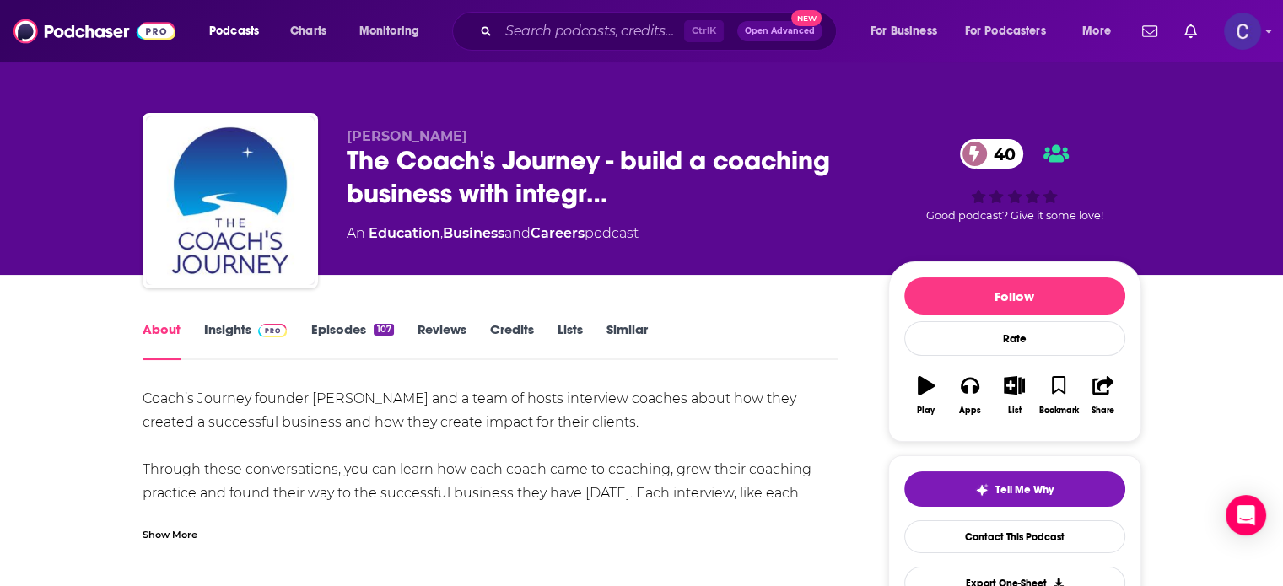
click at [180, 533] on div "Show More" at bounding box center [170, 534] width 55 height 16
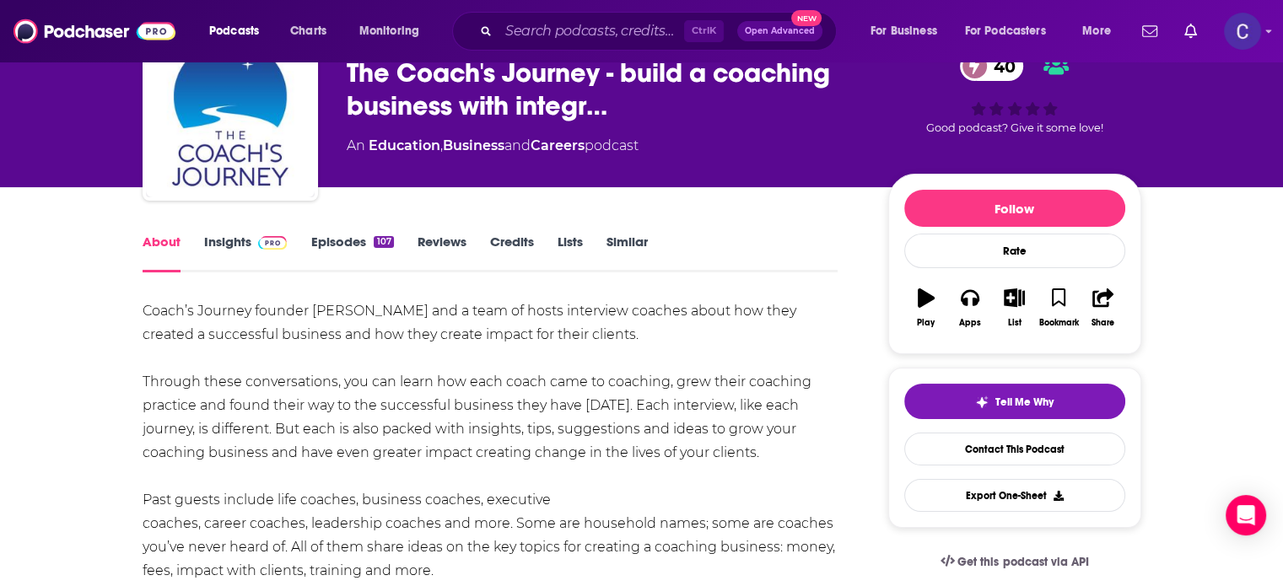
scroll to position [84, 0]
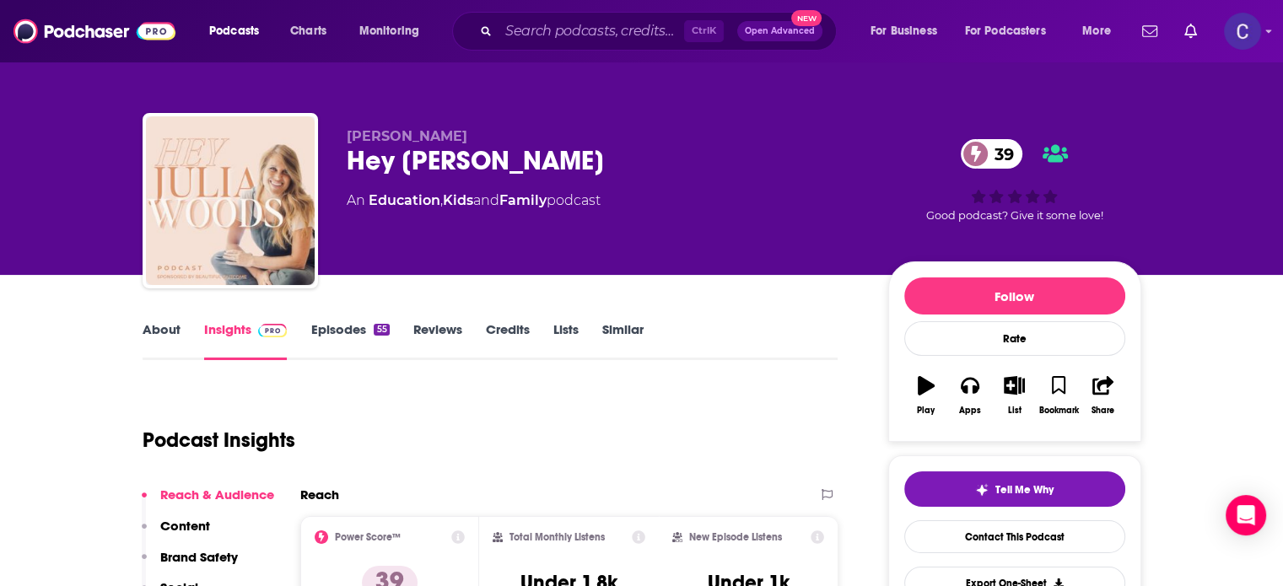
click at [178, 326] on link "About" at bounding box center [162, 340] width 38 height 39
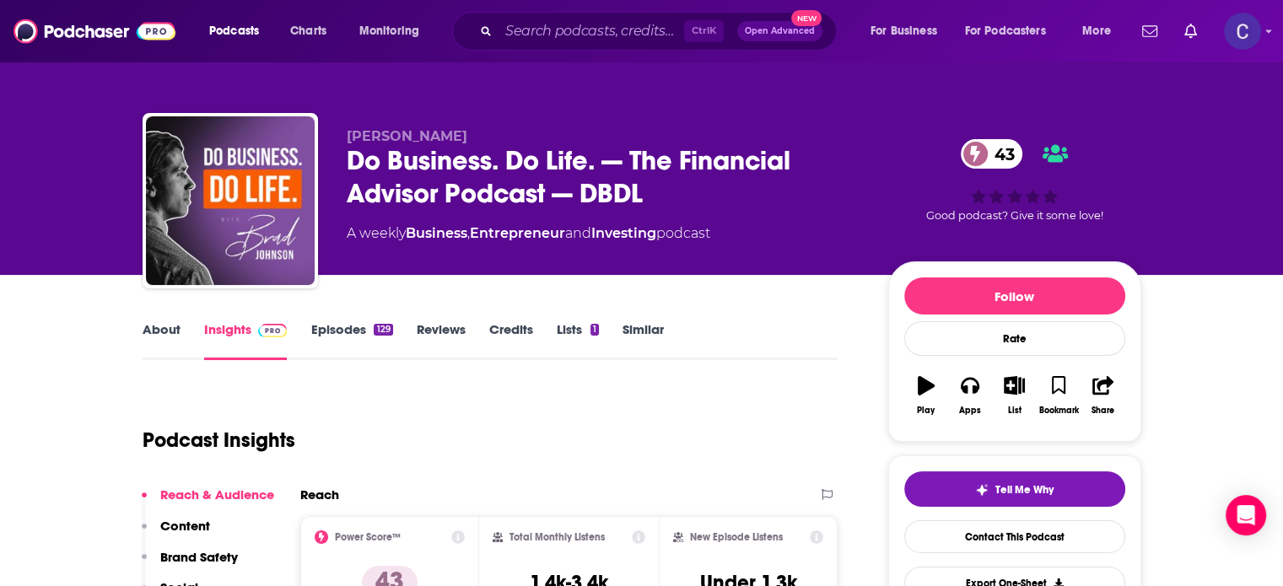
click at [162, 329] on link "About" at bounding box center [162, 340] width 38 height 39
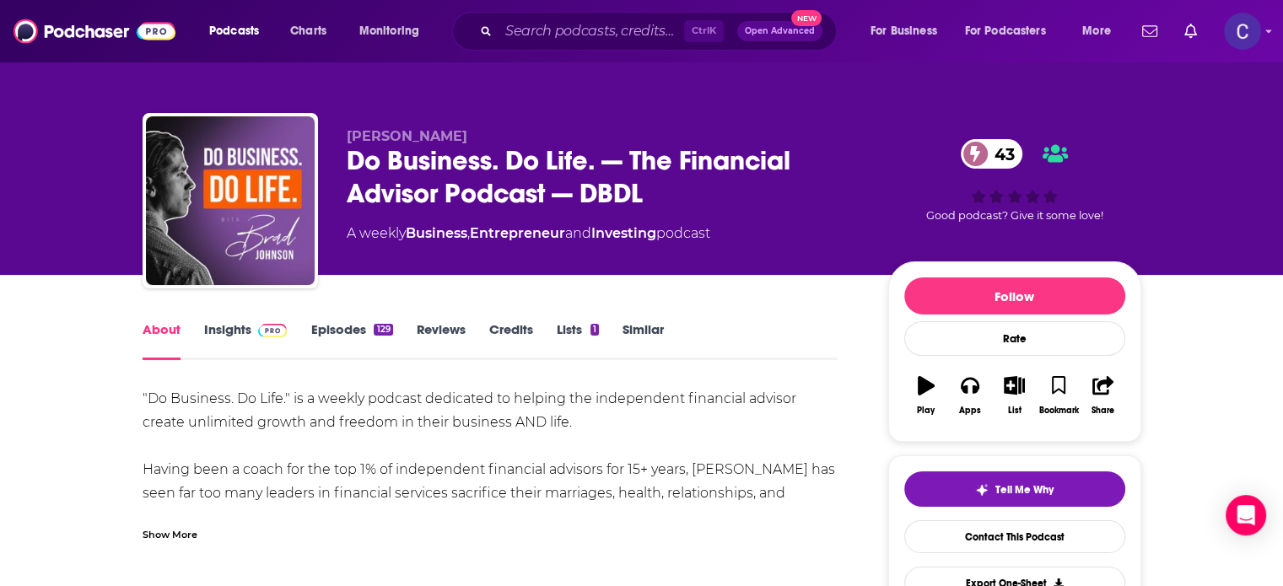
click at [340, 333] on link "Episodes 129" at bounding box center [351, 340] width 82 height 39
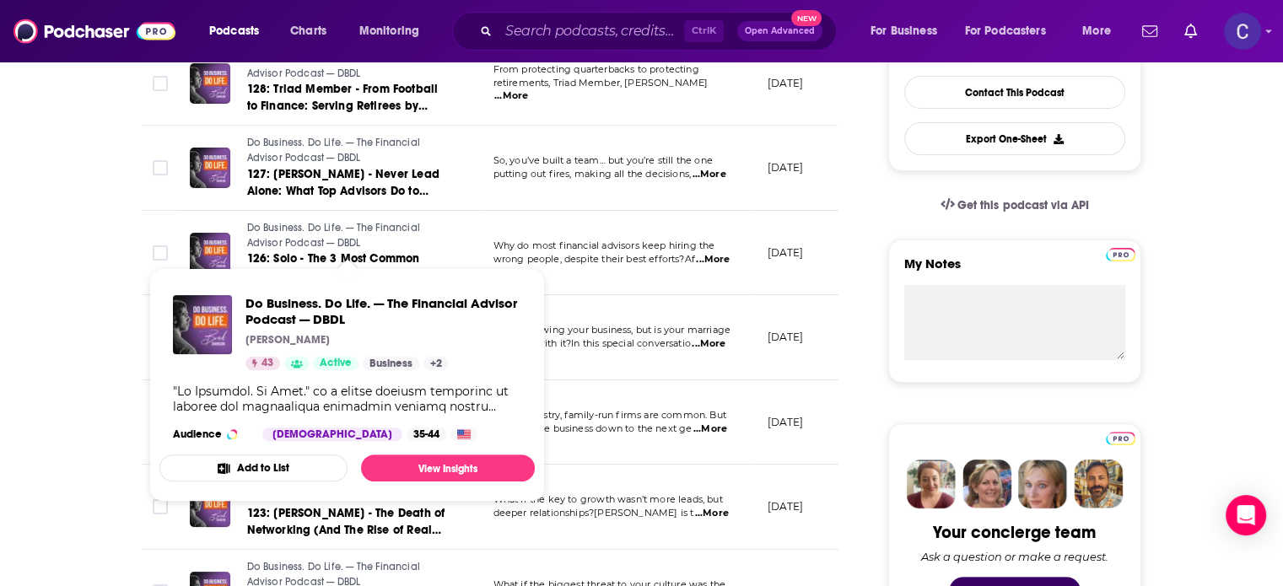
scroll to position [506, 0]
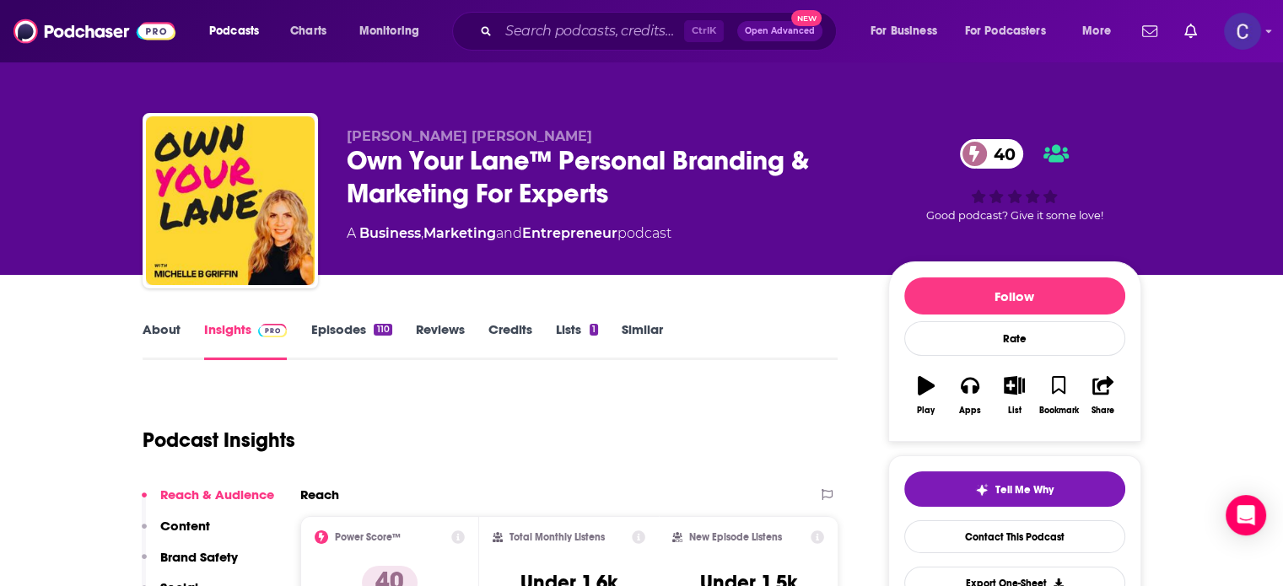
click at [170, 326] on link "About" at bounding box center [162, 340] width 38 height 39
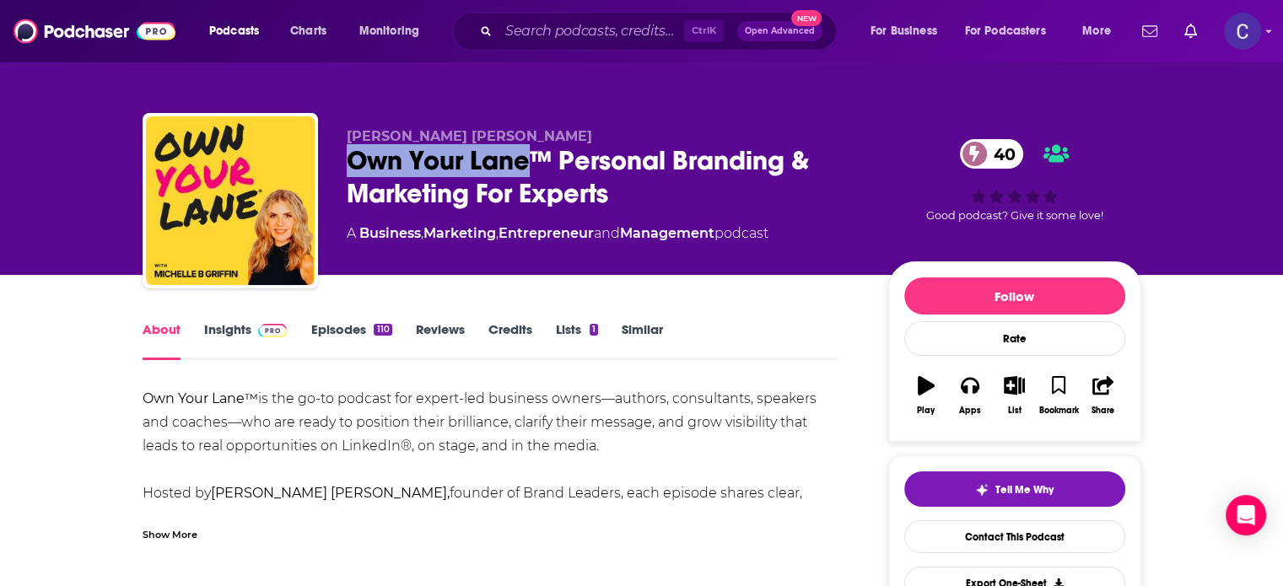
drag, startPoint x: 348, startPoint y: 161, endPoint x: 530, endPoint y: 162, distance: 181.4
click at [530, 162] on div "Own Your Lane™ Personal Branding & Marketing For Experts 40" at bounding box center [604, 177] width 515 height 66
copy h1 "Own Your Lane"
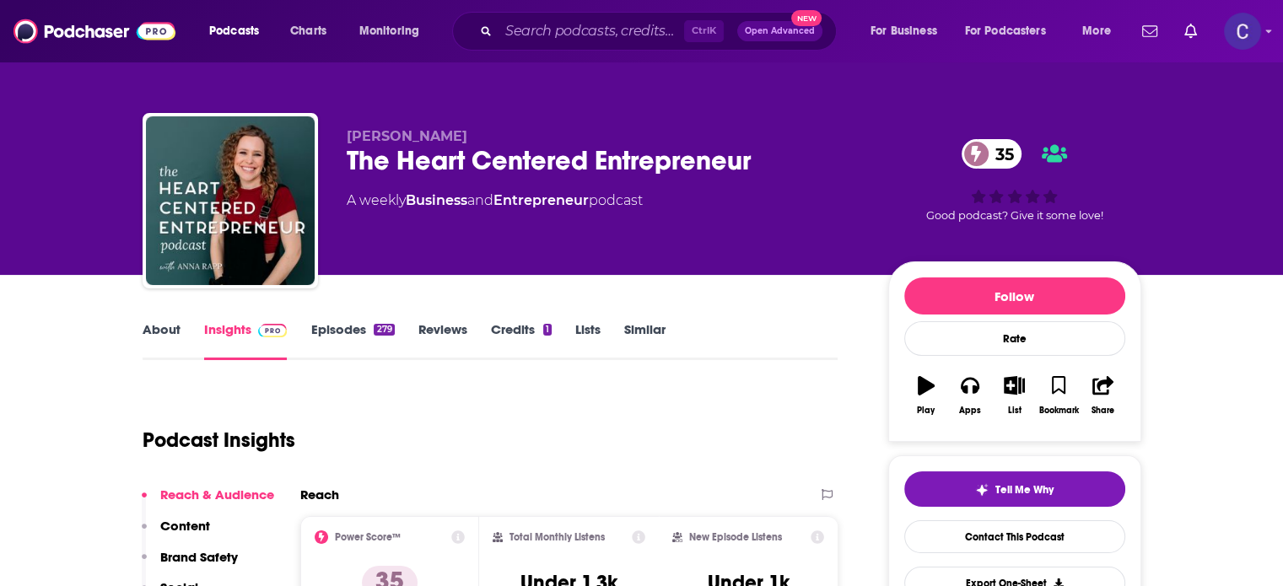
click at [168, 322] on link "About" at bounding box center [162, 340] width 38 height 39
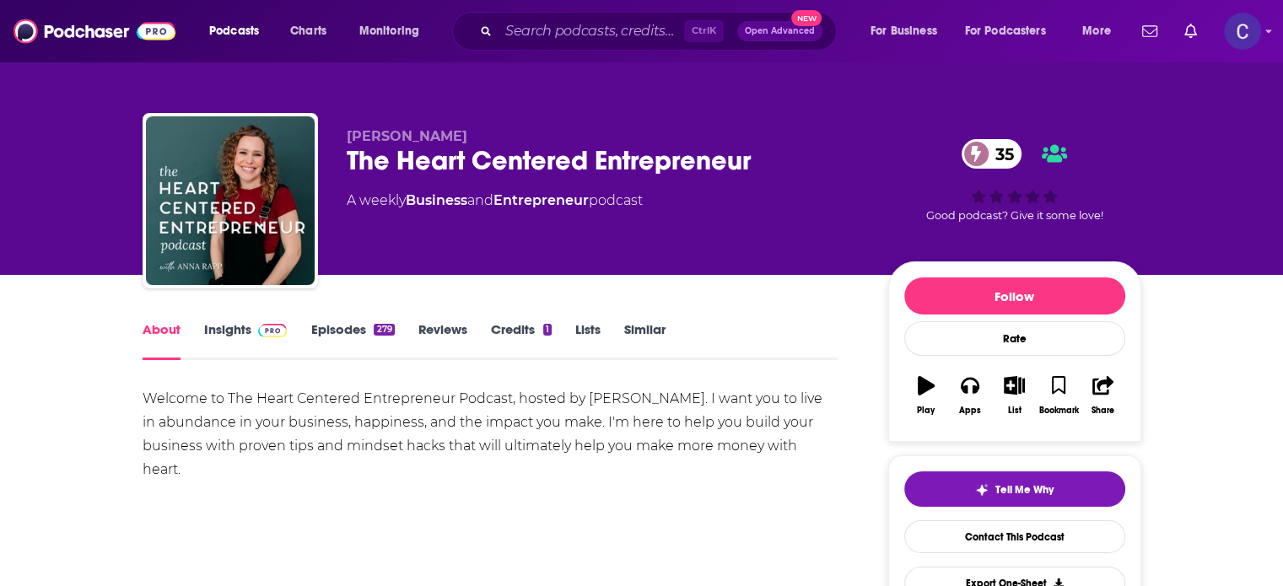
click at [345, 326] on link "Episodes 279" at bounding box center [352, 340] width 84 height 39
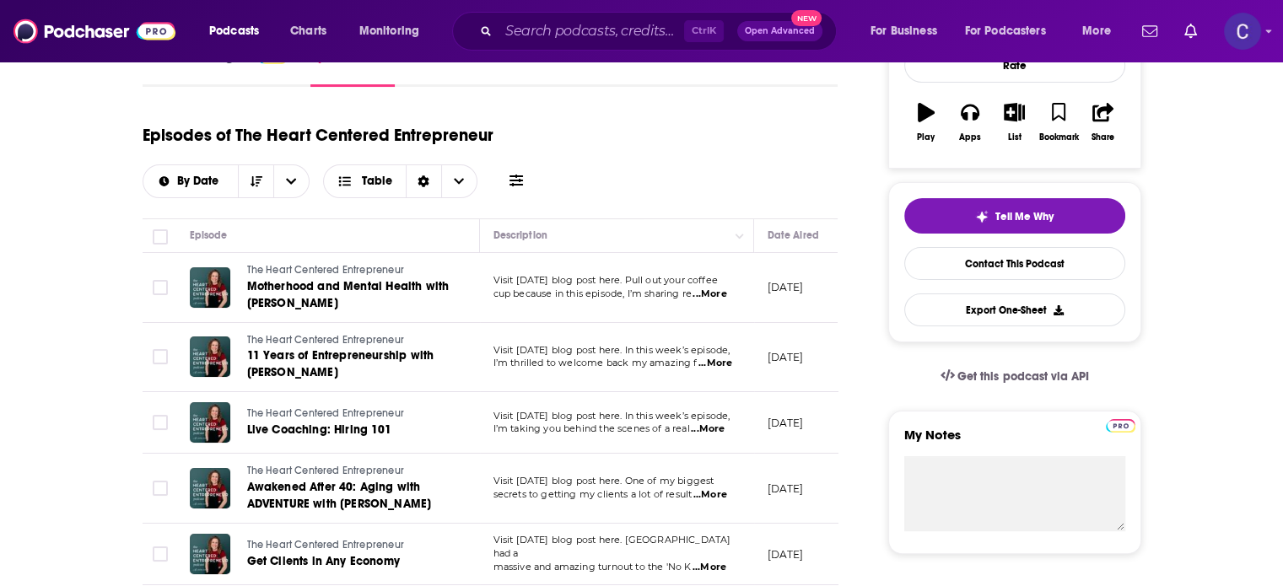
scroll to position [84, 0]
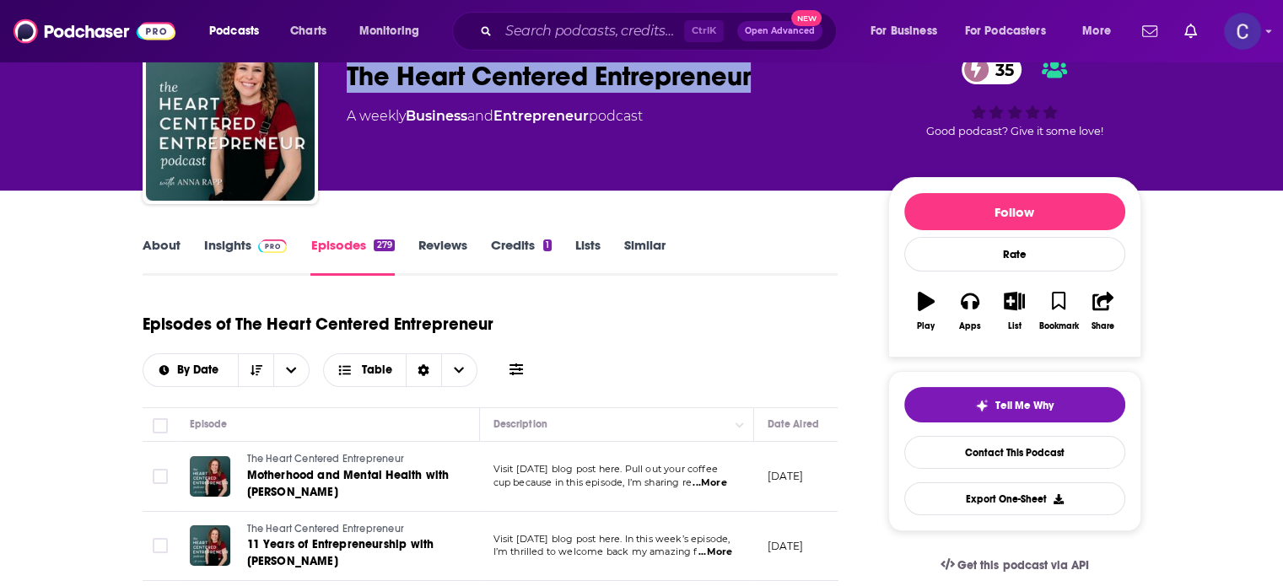
drag, startPoint x: 344, startPoint y: 78, endPoint x: 750, endPoint y: 79, distance: 405.8
click at [753, 83] on div "Anna Rapp The Heart Centered Entrepreneur 35 A weekly Business and Entrepreneur…" at bounding box center [642, 120] width 999 height 182
copy h2 "The Heart Centered Entrepreneur"
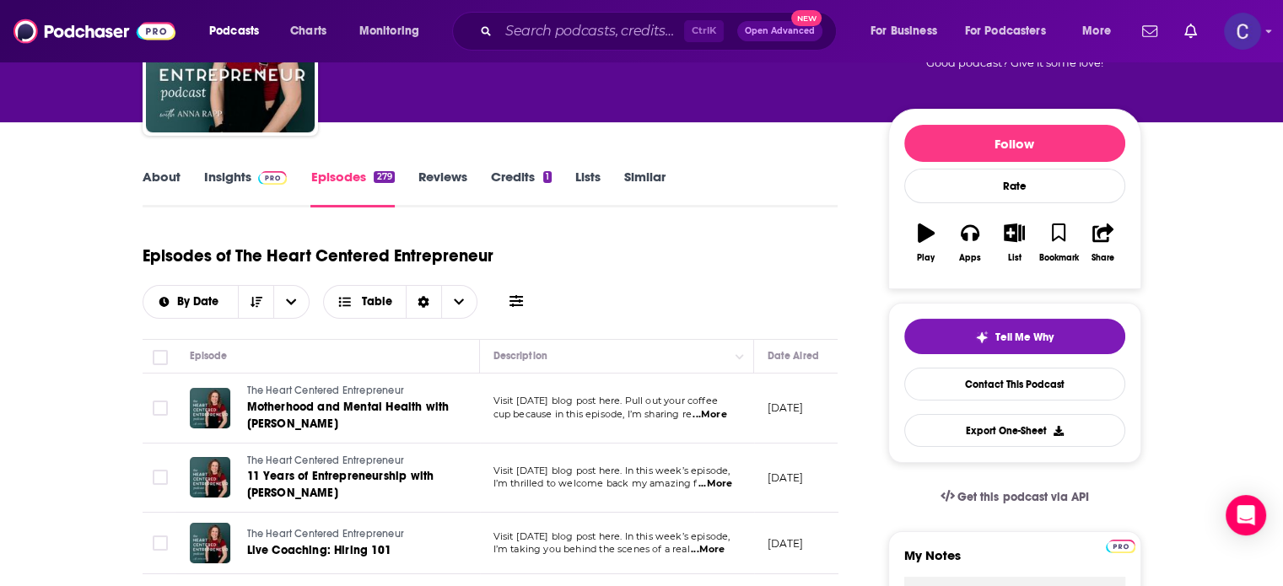
scroll to position [169, 0]
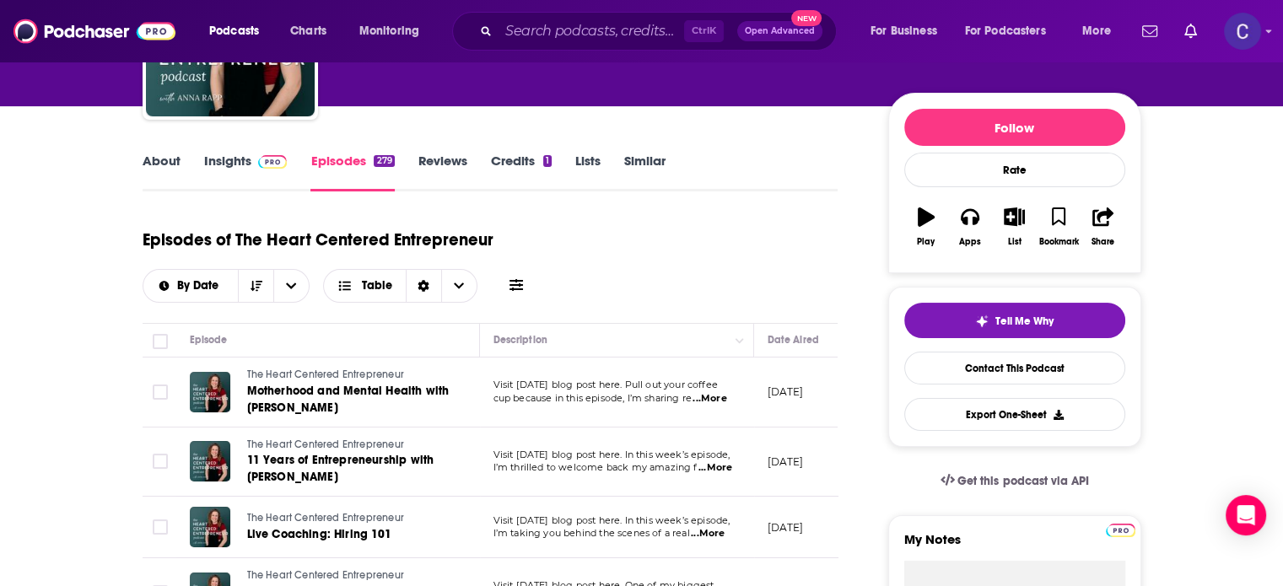
click at [258, 165] on img at bounding box center [273, 161] width 30 height 13
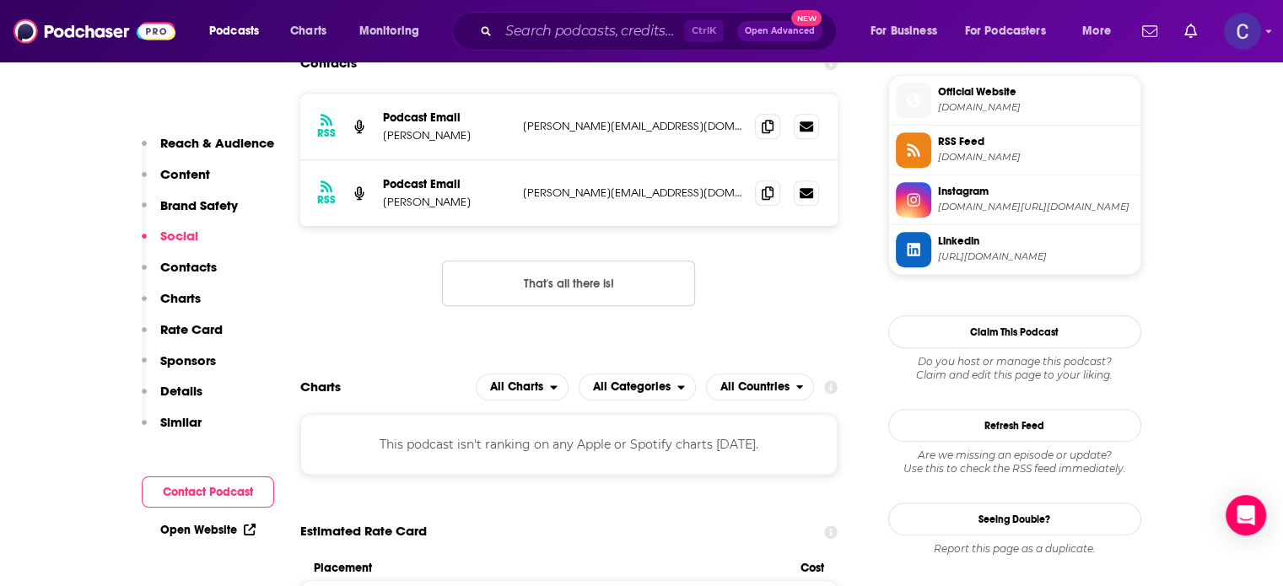
scroll to position [1519, 0]
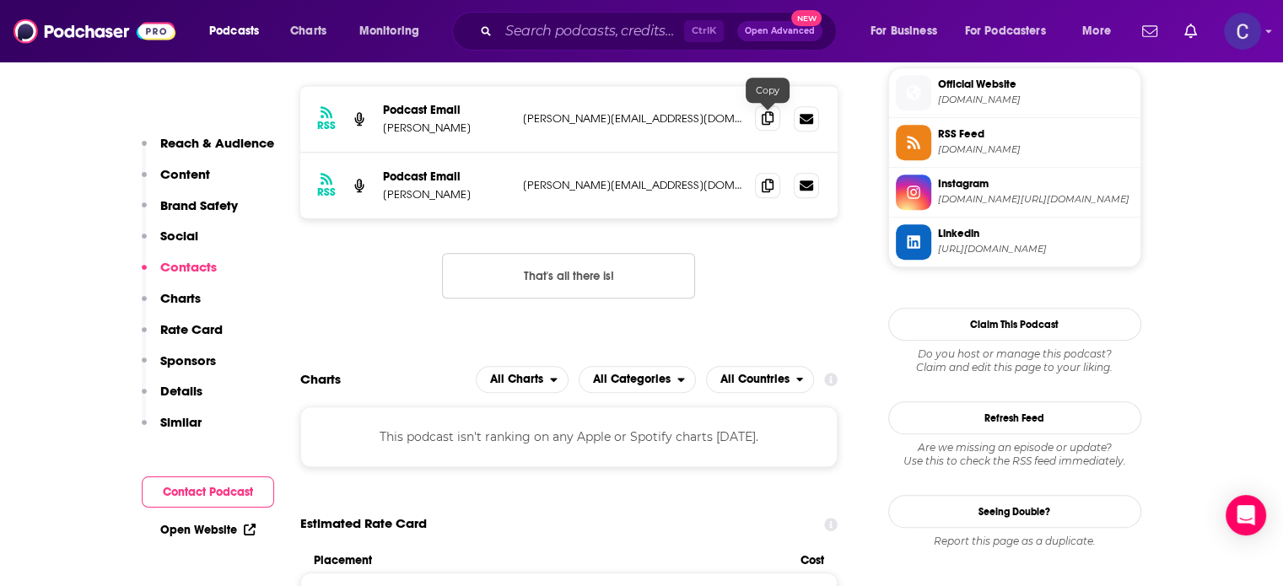
click at [762, 126] on span at bounding box center [767, 117] width 25 height 25
click at [561, 23] on input "Search podcasts, credits, & more..." at bounding box center [592, 31] width 186 height 27
click at [571, 40] on input "Search podcasts, credits, & more..." at bounding box center [592, 31] width 186 height 27
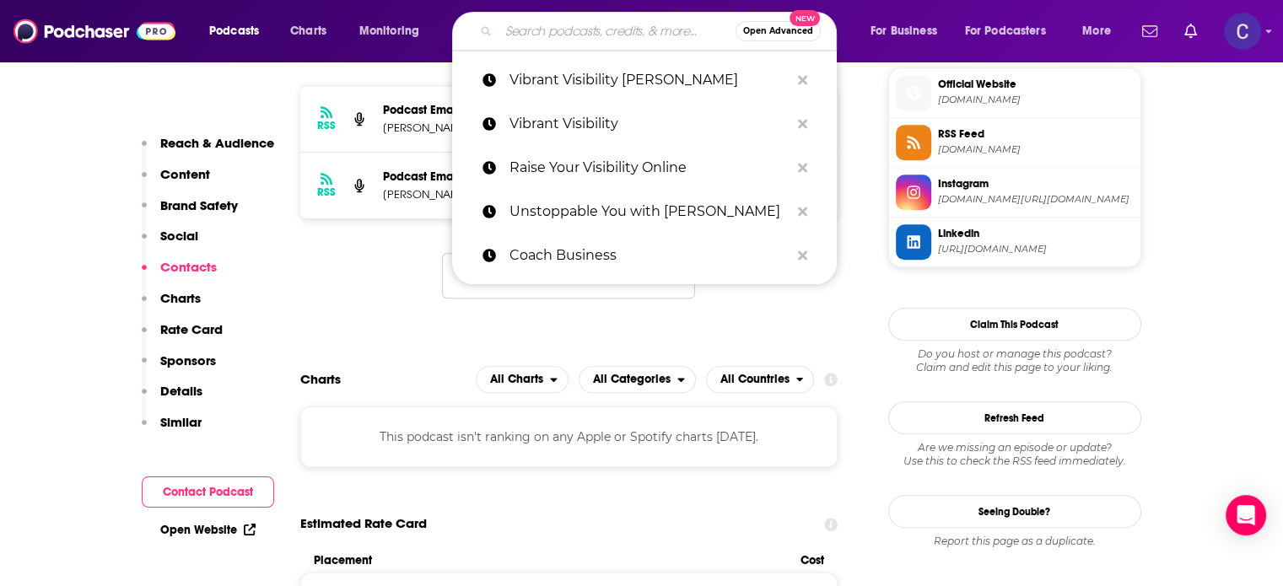
click at [580, 30] on input "Search podcasts, credits, & more..." at bounding box center [617, 31] width 237 height 27
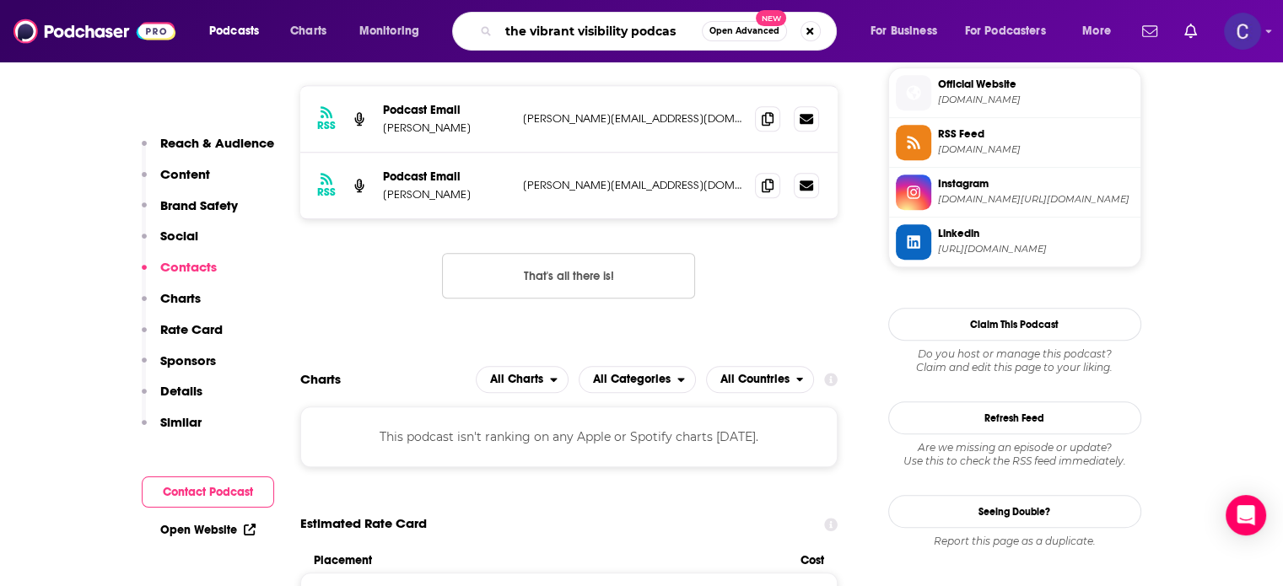
type input "the vibrant visibility podcast"
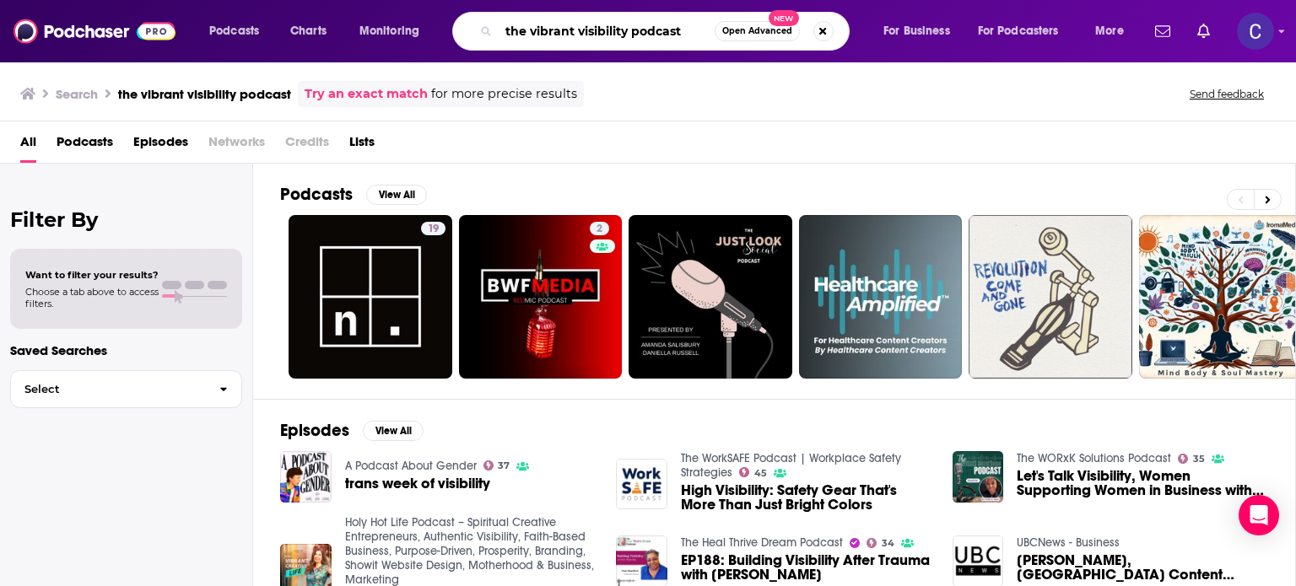
drag, startPoint x: 683, startPoint y: 30, endPoint x: 505, endPoint y: 22, distance: 178.2
click at [496, 25] on div "the vibrant visibility podcast Open Advanced New" at bounding box center [650, 31] width 397 height 39
paste input "Visibility Era"
type input "Visibility Era"
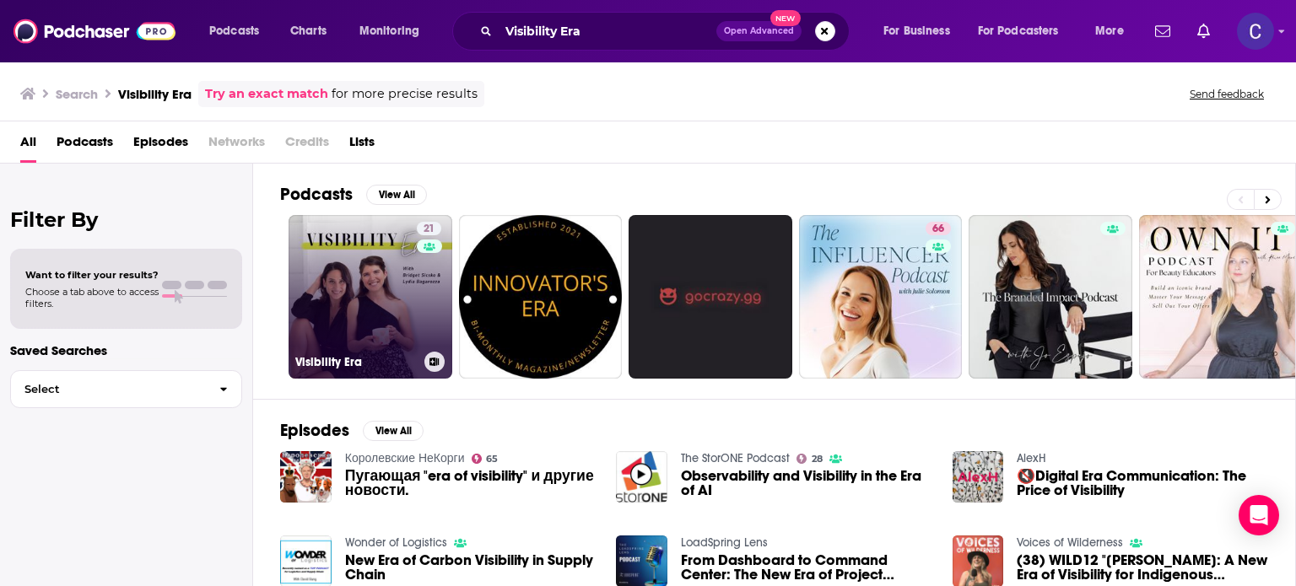
click at [397, 306] on link "21 Visibility Era" at bounding box center [371, 297] width 164 height 164
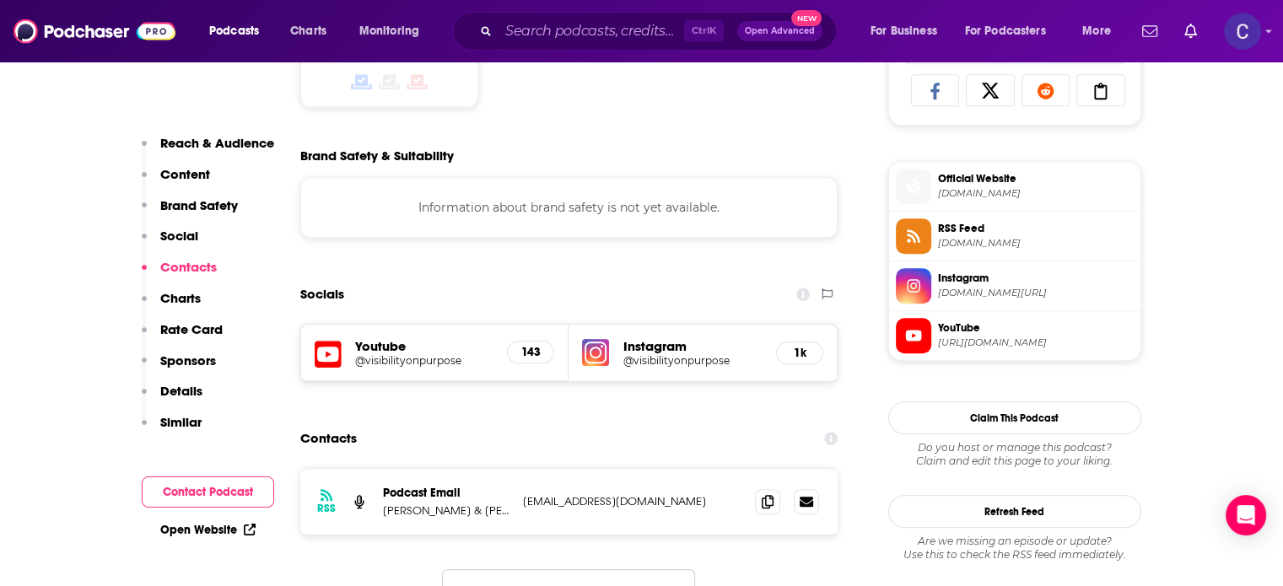
scroll to position [1434, 0]
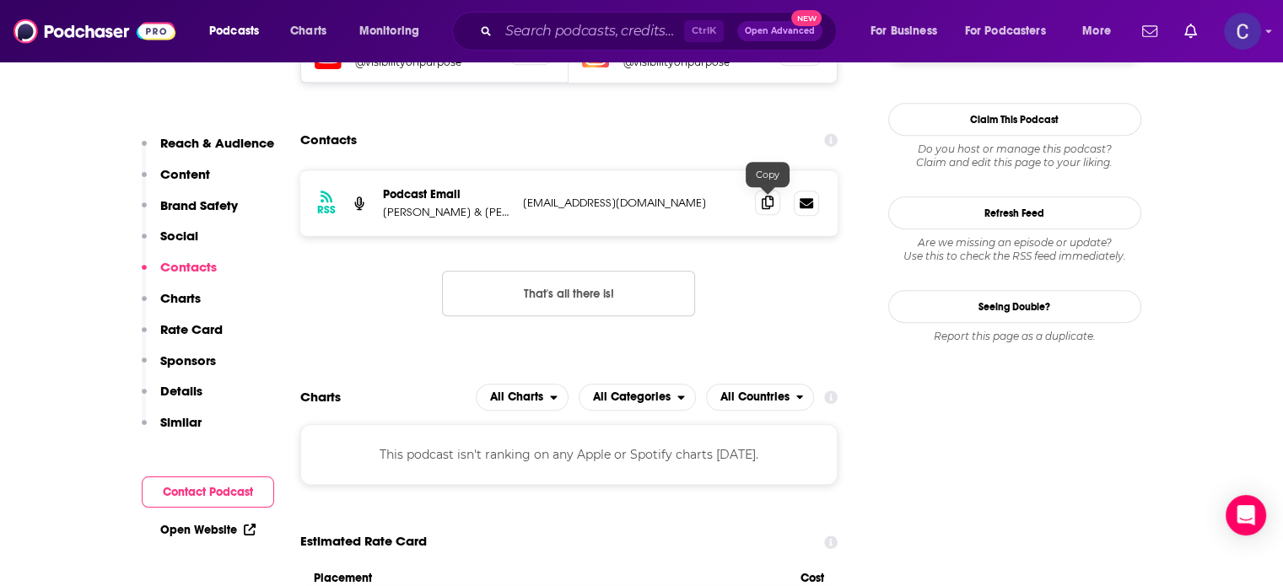
click at [769, 206] on icon at bounding box center [768, 202] width 12 height 13
drag, startPoint x: 383, startPoint y: 215, endPoint x: 492, endPoint y: 212, distance: 108.9
click at [492, 212] on div "RSS Podcast Email Bridget Sicsko & Lydia Bagarozza info@visibilityonpurpose.com…" at bounding box center [569, 203] width 538 height 66
copy p "Bridget Sicsko & Lydia"
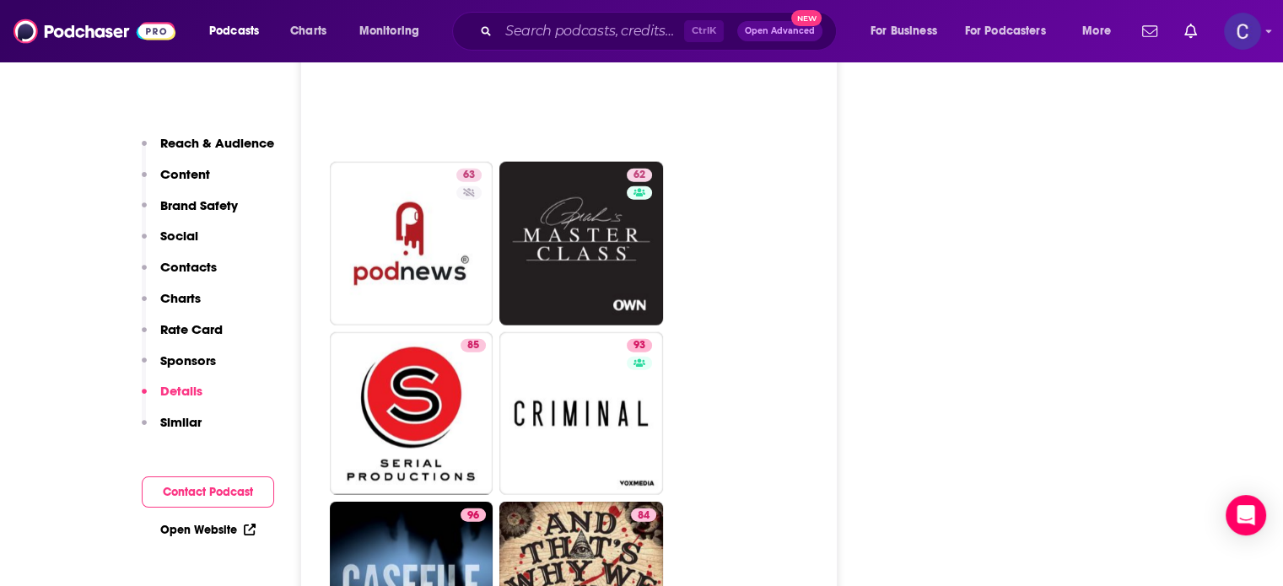
scroll to position [4303, 0]
